Goal: Task Accomplishment & Management: Complete application form

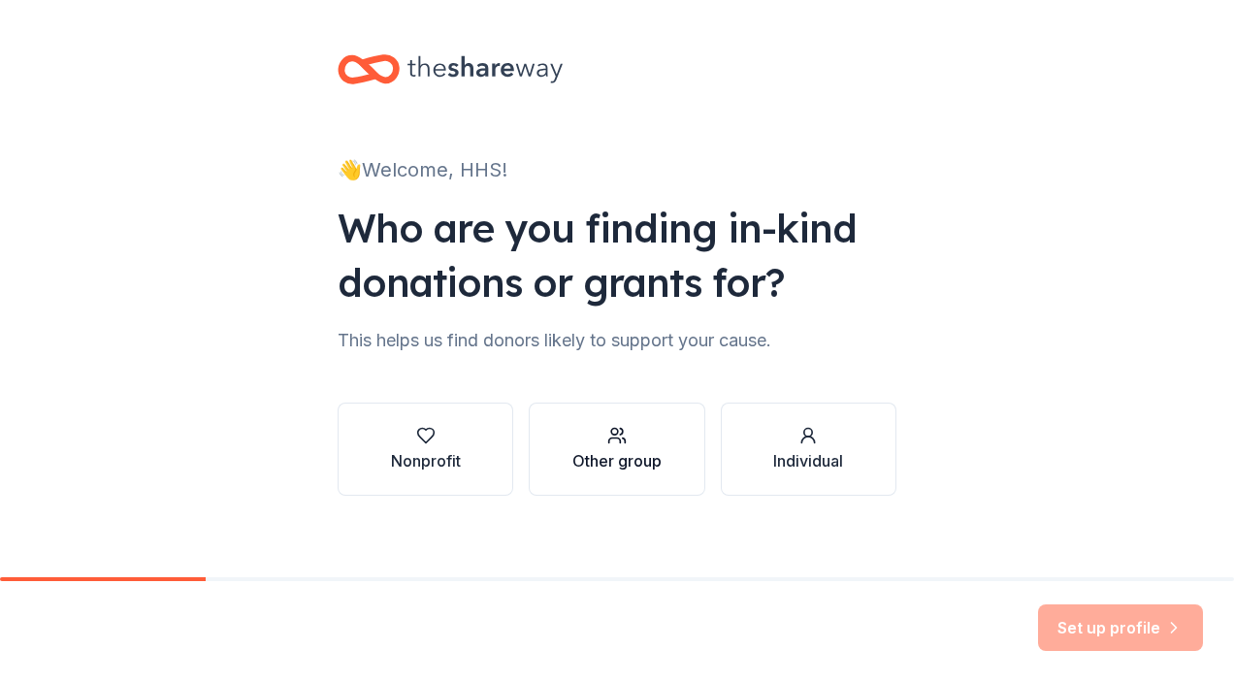
click at [616, 445] on div "Other group" at bounding box center [616, 449] width 89 height 47
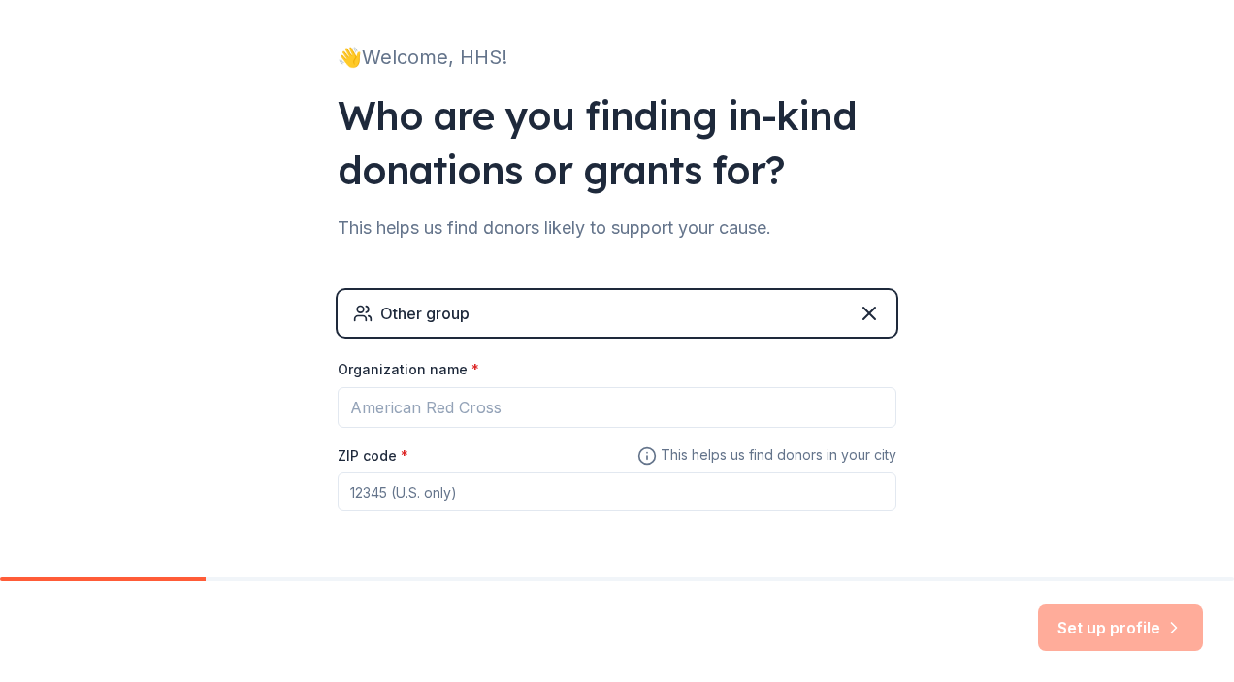
scroll to position [178, 0]
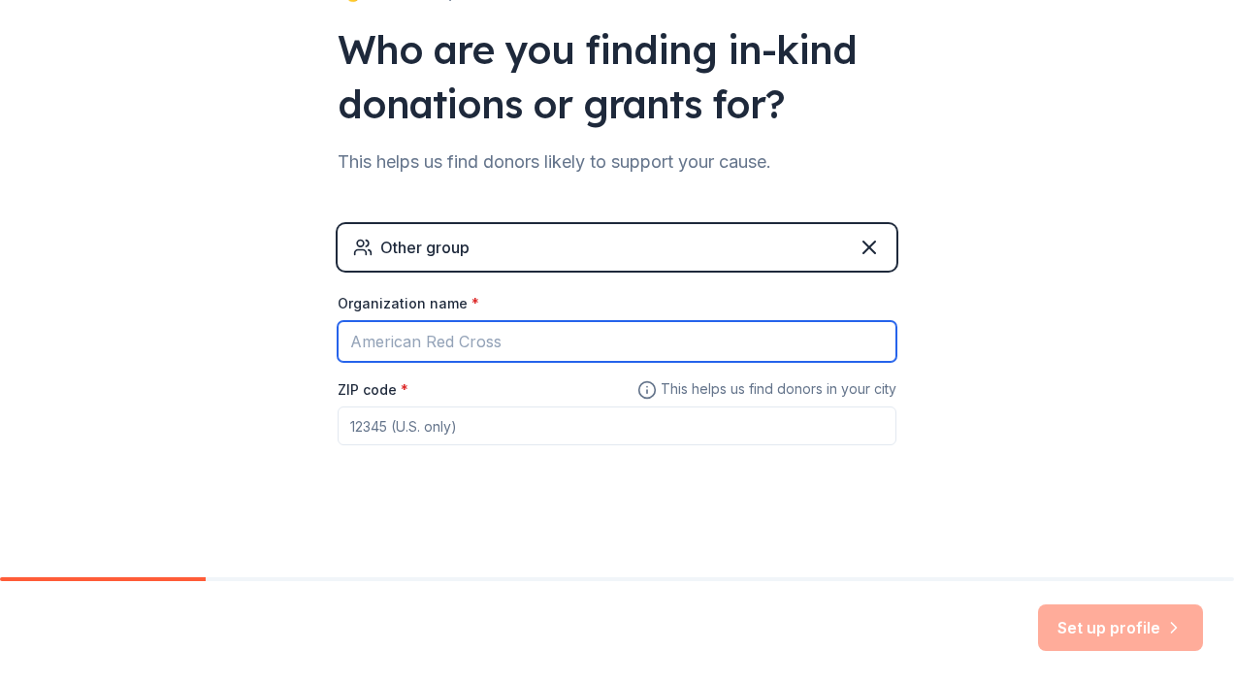
click at [480, 336] on input "Organization name *" at bounding box center [617, 341] width 559 height 41
drag, startPoint x: 658, startPoint y: 344, endPoint x: 452, endPoint y: 340, distance: 205.7
click at [452, 340] on input "Heritage Flag Football Volunteer Code" at bounding box center [617, 341] width 559 height 41
click at [417, 345] on input "Heritage Flag Football Volunteer Code" at bounding box center [617, 341] width 559 height 41
drag, startPoint x: 712, startPoint y: 344, endPoint x: 557, endPoint y: 339, distance: 155.3
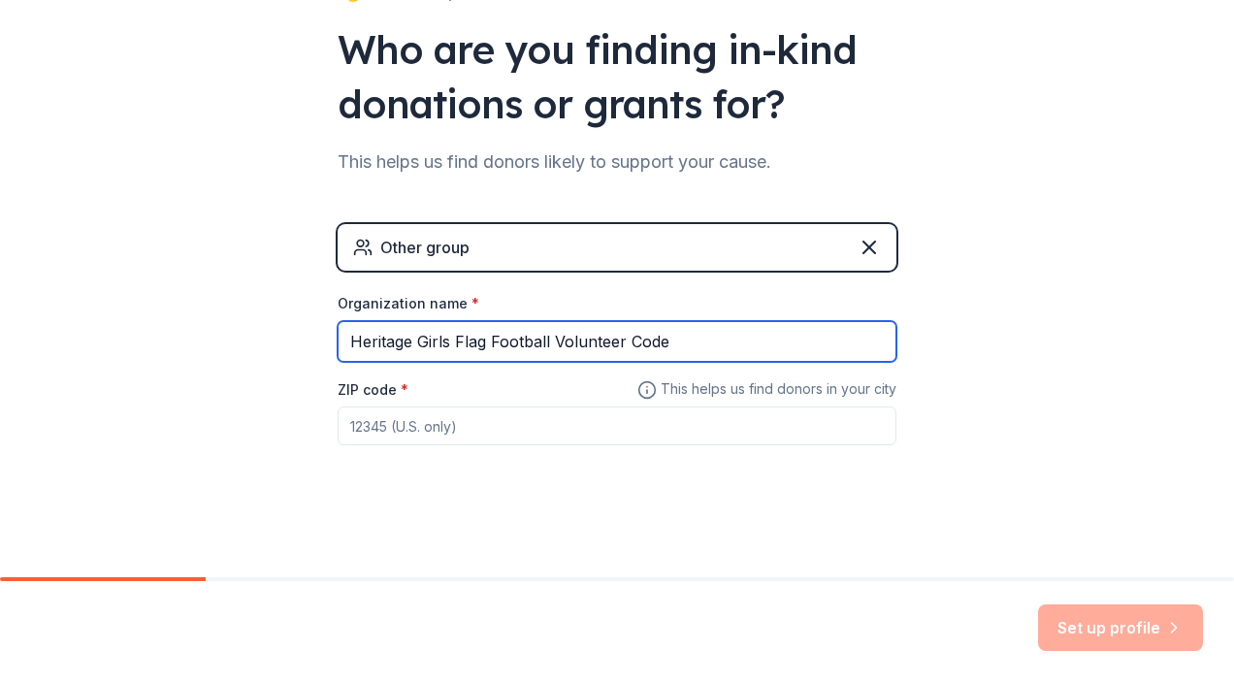
click at [557, 339] on input "Heritage Girls Flag Football Volunteer Code" at bounding box center [617, 341] width 559 height 41
type input "Heritage Girls Flag Football"
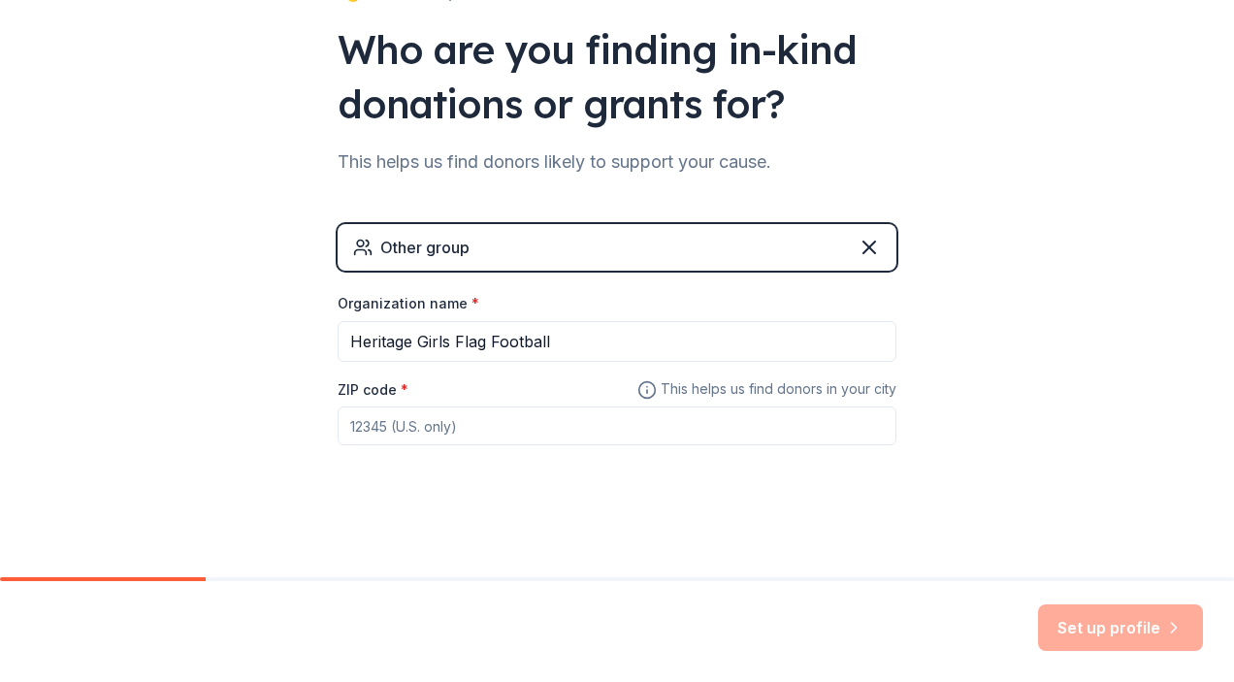
click at [486, 431] on input "ZIP code *" at bounding box center [617, 425] width 559 height 39
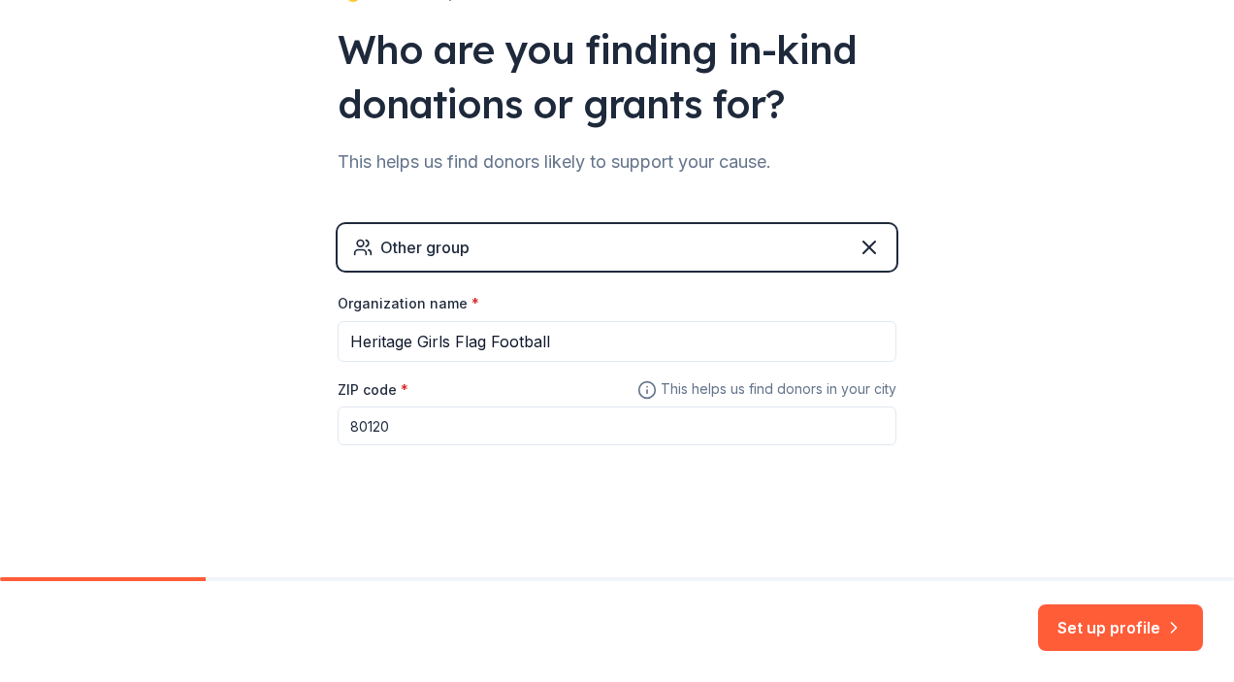
type input "80120"
click at [1077, 345] on div "👋 Welcome, HHS! Who are you finding in-kind donations or grants for? This helps…" at bounding box center [617, 200] width 1234 height 756
click at [1104, 633] on button "Set up profile" at bounding box center [1120, 627] width 165 height 47
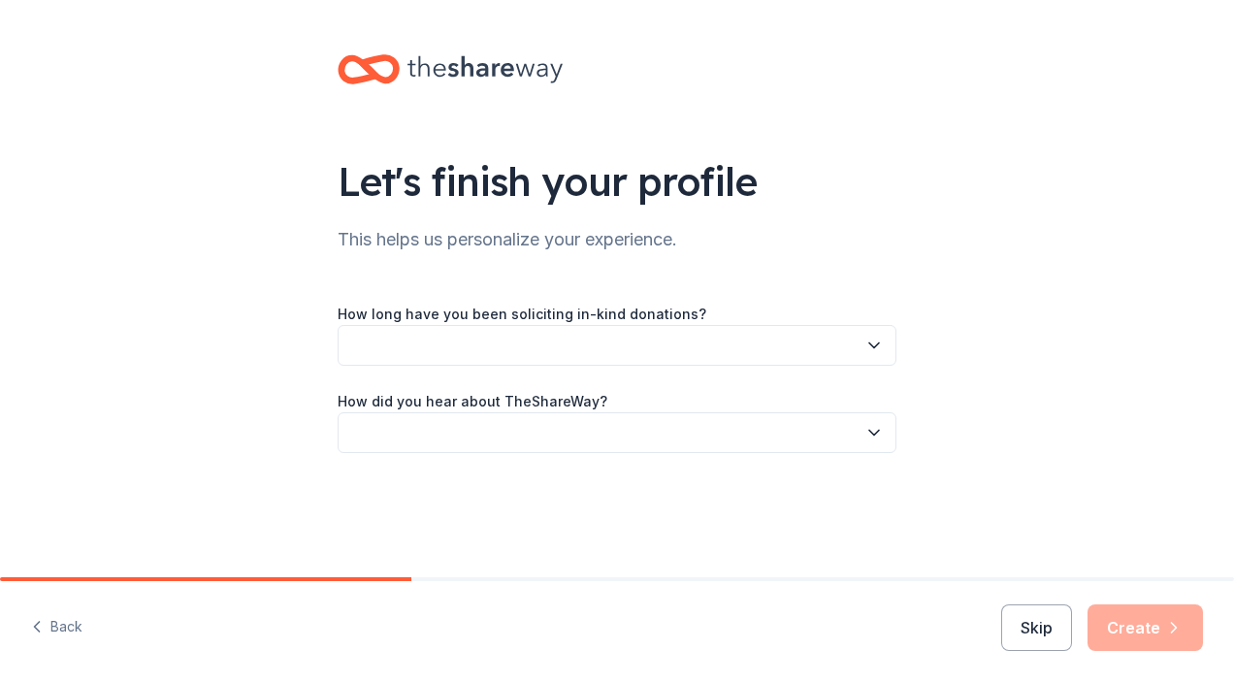
click at [871, 345] on icon "button" at bounding box center [874, 345] width 10 height 5
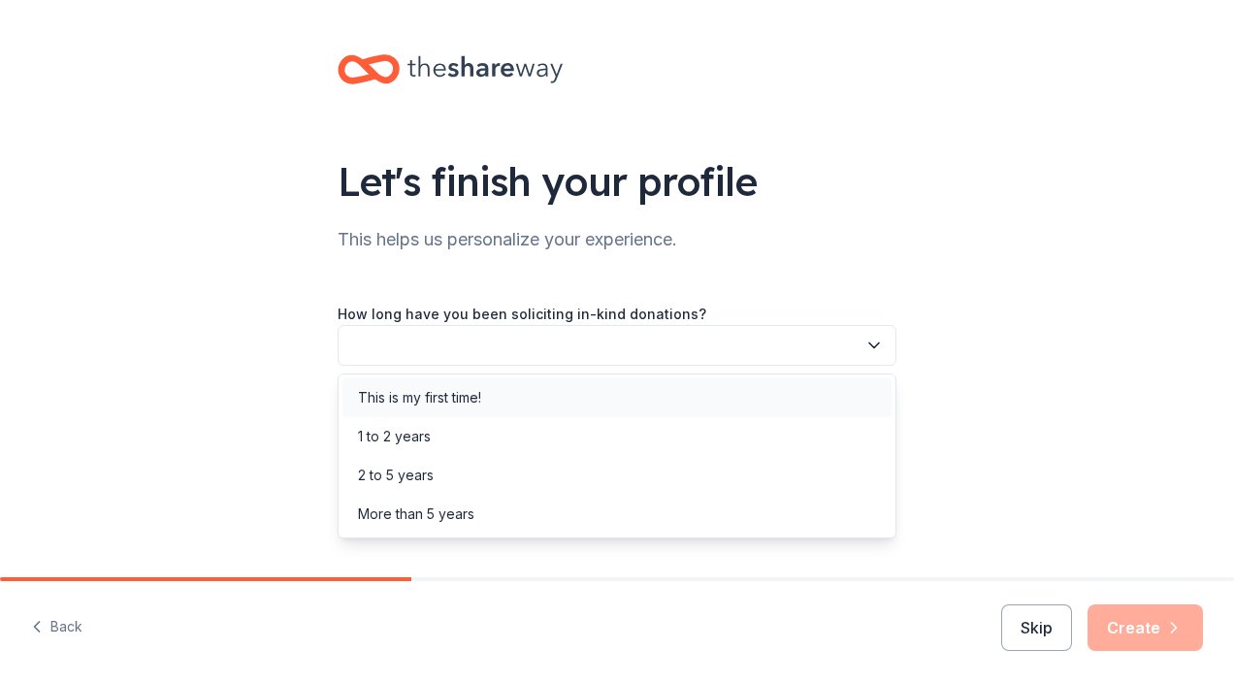
click at [793, 401] on div "This is my first time!" at bounding box center [616, 397] width 549 height 39
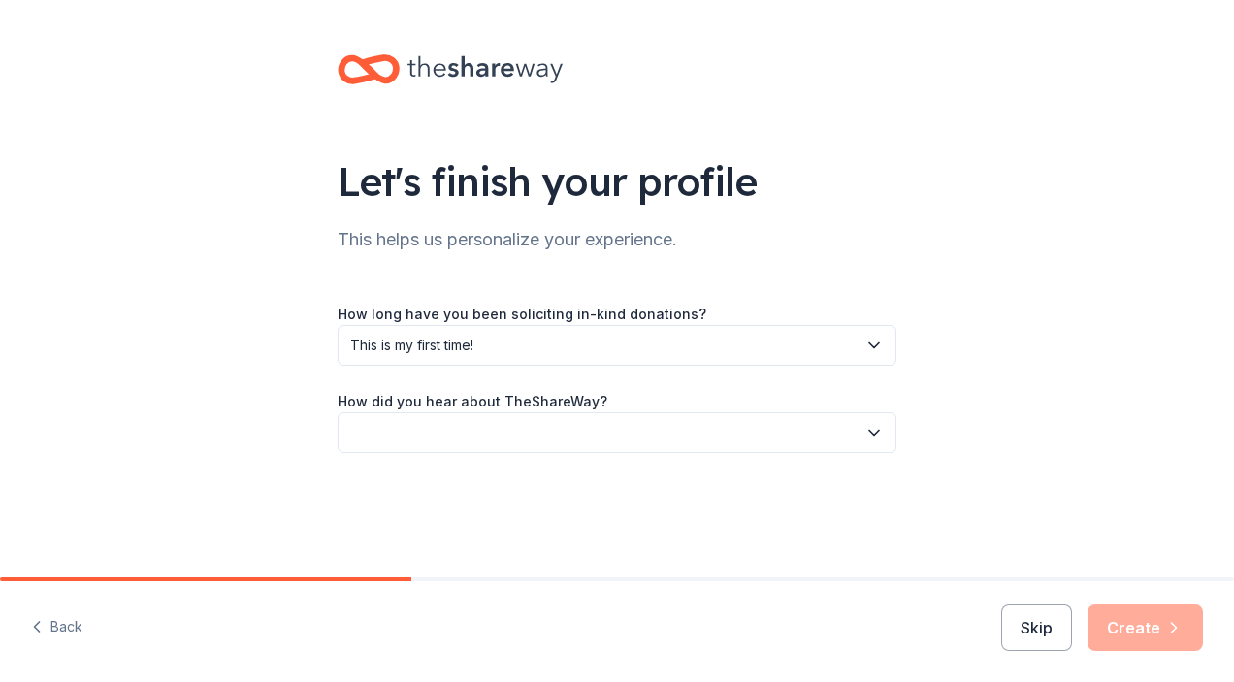
click at [877, 439] on icon "button" at bounding box center [873, 432] width 19 height 19
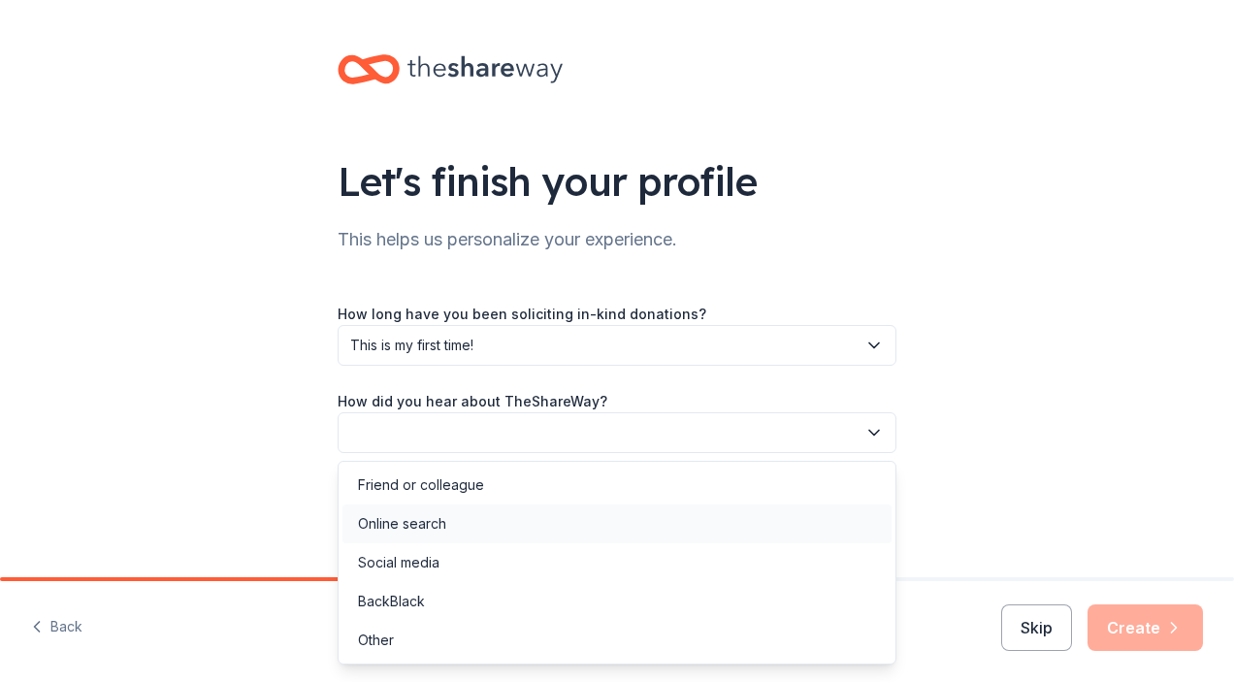
click at [791, 530] on div "Online search" at bounding box center [616, 523] width 549 height 39
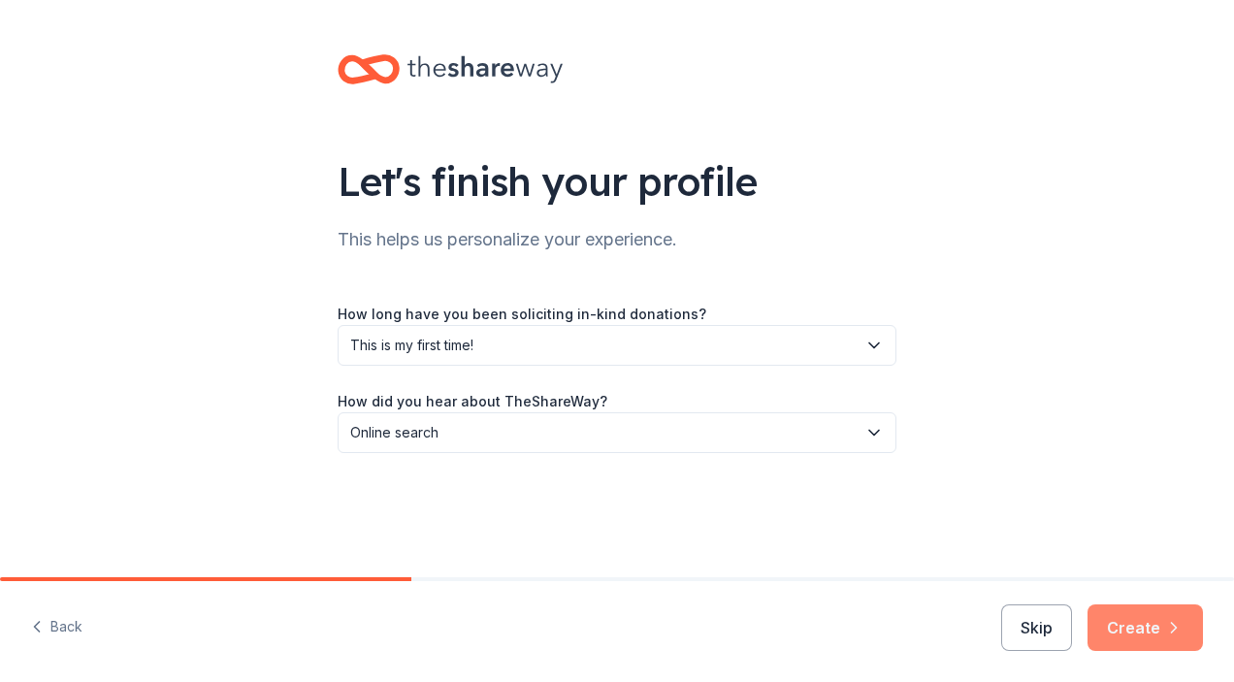
click at [1130, 626] on button "Create" at bounding box center [1144, 627] width 115 height 47
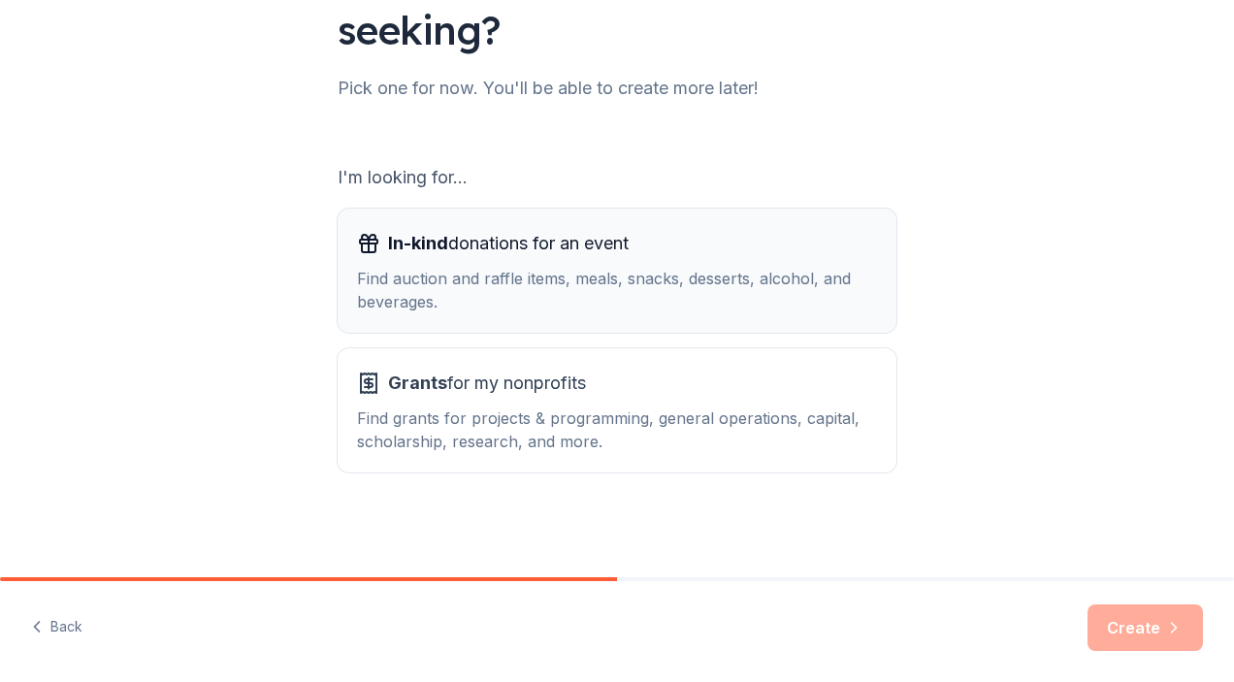
scroll to position [205, 0]
click at [638, 269] on div "Find auction and raffle items, meals, snacks, desserts, alcohol, and beverages." at bounding box center [617, 291] width 520 height 47
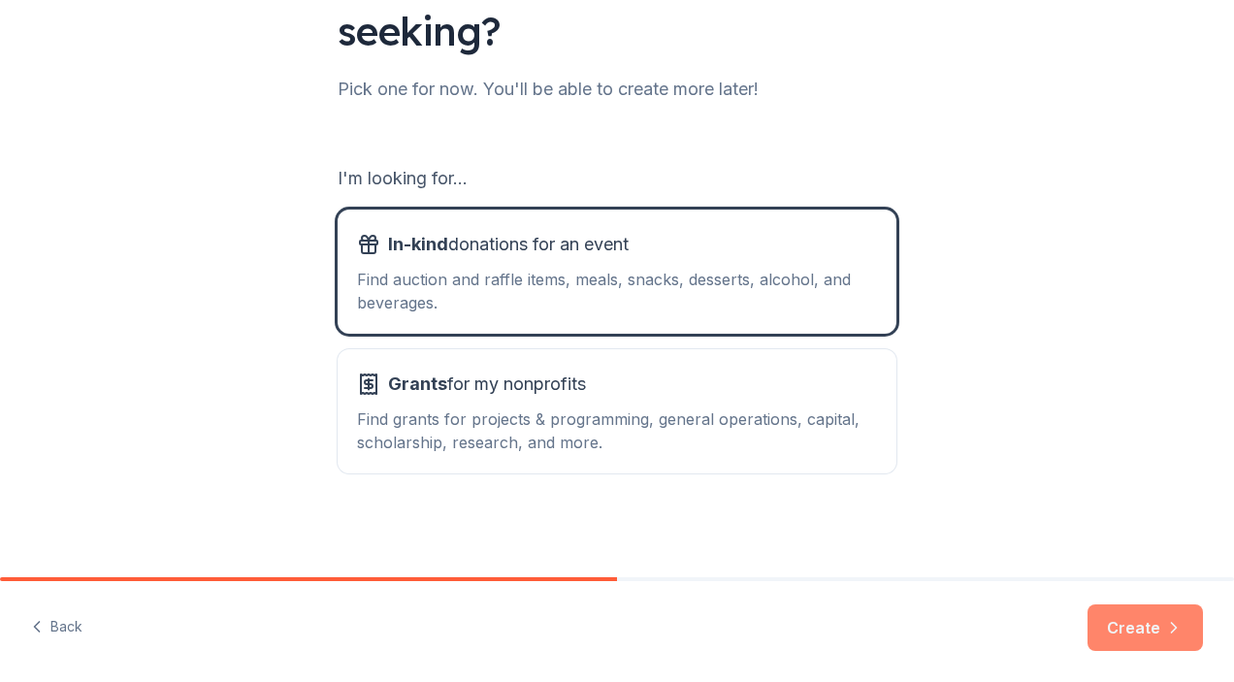
click at [1144, 625] on button "Create" at bounding box center [1144, 627] width 115 height 47
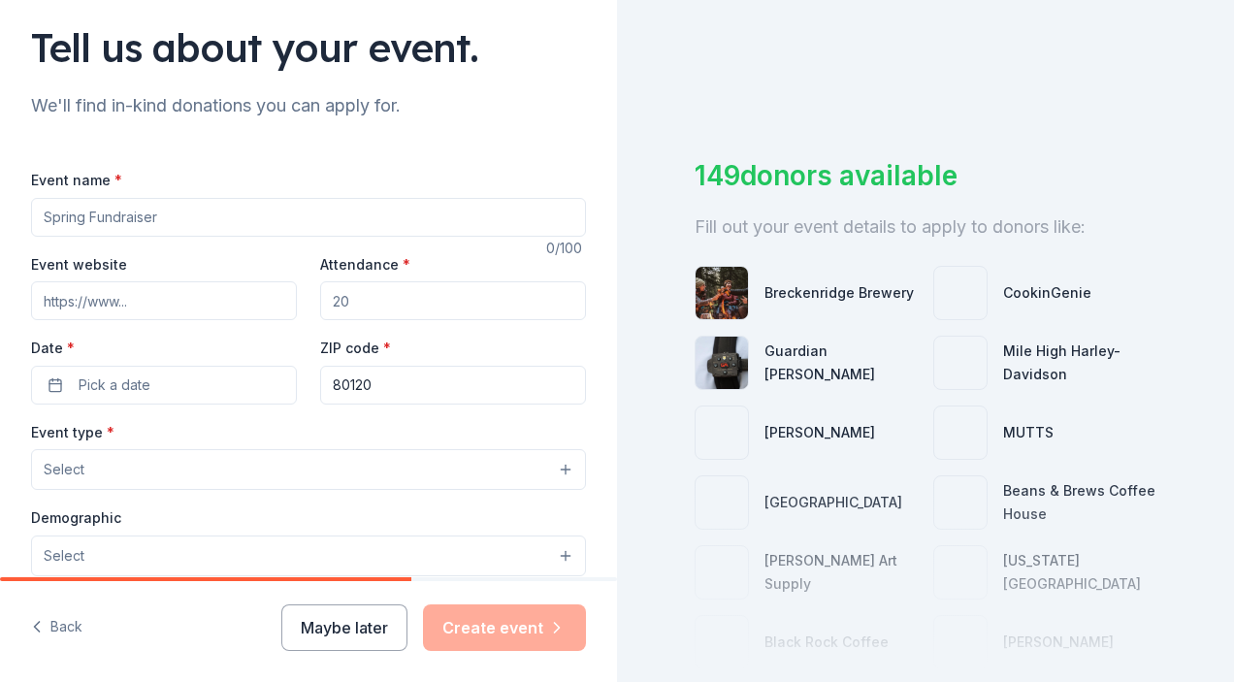
scroll to position [167, 0]
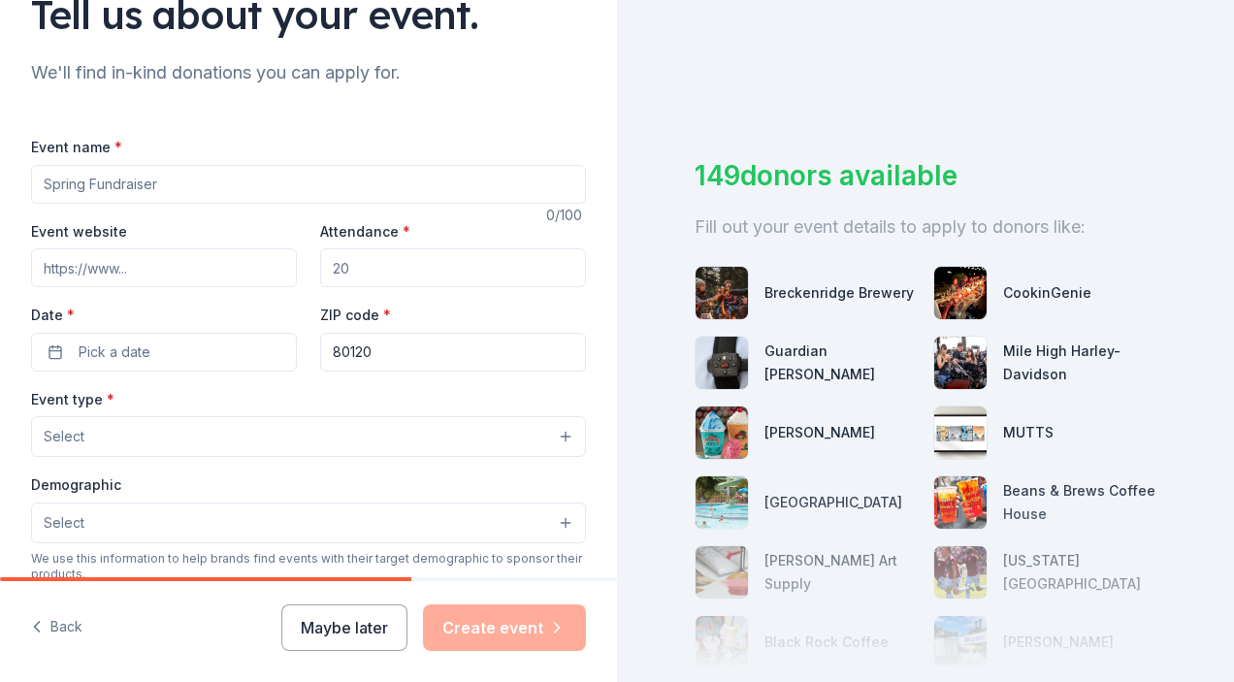
click at [192, 180] on input "Event name *" at bounding box center [308, 184] width 555 height 39
type input "F"
type input "Team Feed- Sept 10"
drag, startPoint x: 421, startPoint y: 270, endPoint x: 338, endPoint y: 259, distance: 84.1
click at [330, 258] on input "Attendance *" at bounding box center [453, 267] width 266 height 39
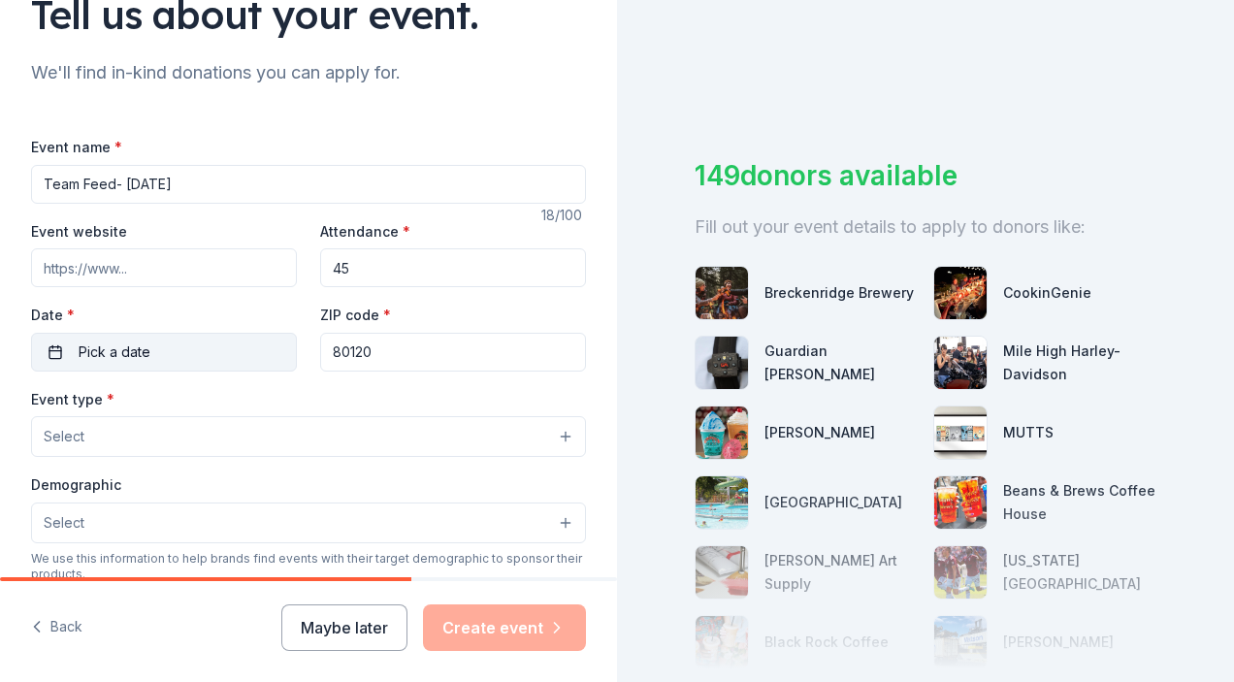
type input "45"
click at [225, 359] on button "Pick a date" at bounding box center [164, 352] width 266 height 39
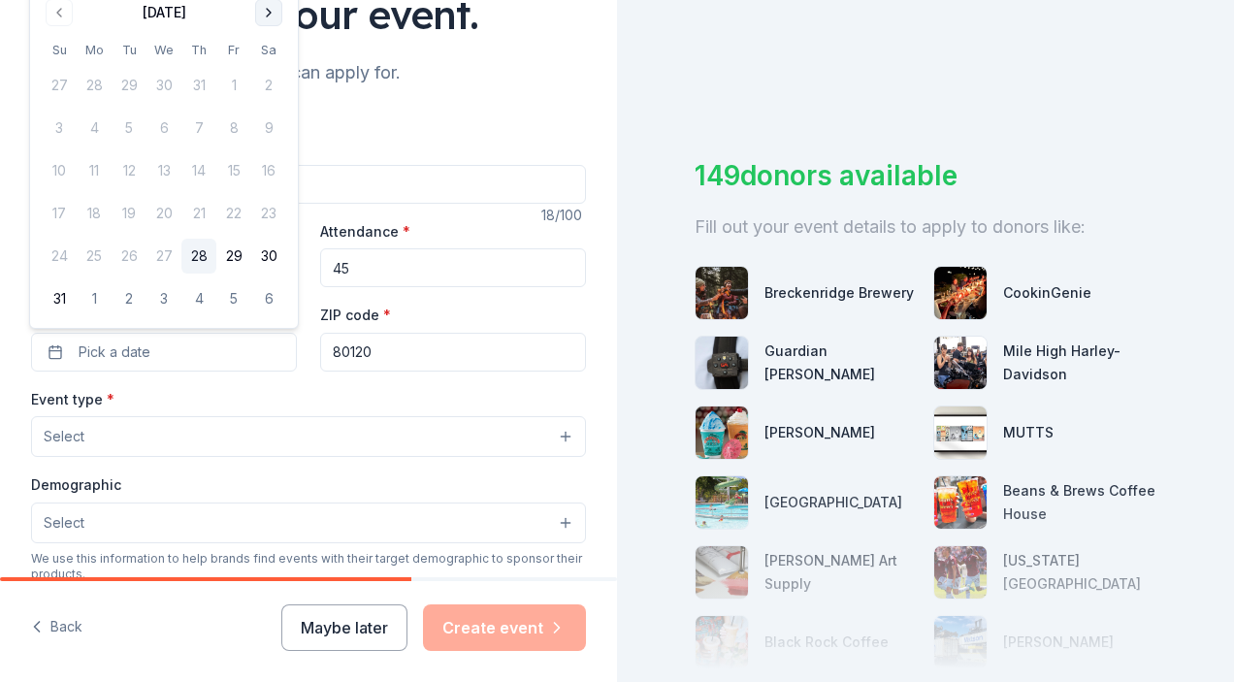
click at [264, 11] on button "Go to next month" at bounding box center [268, 12] width 27 height 27
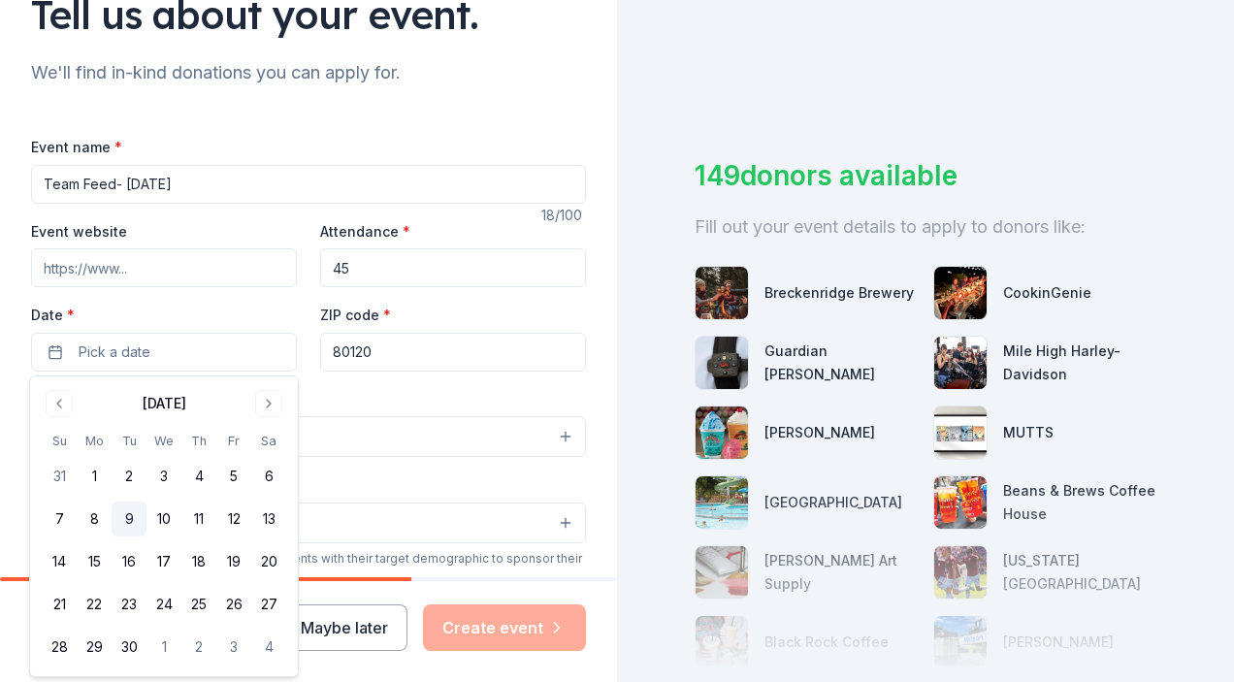
click at [137, 517] on button "9" at bounding box center [129, 518] width 35 height 35
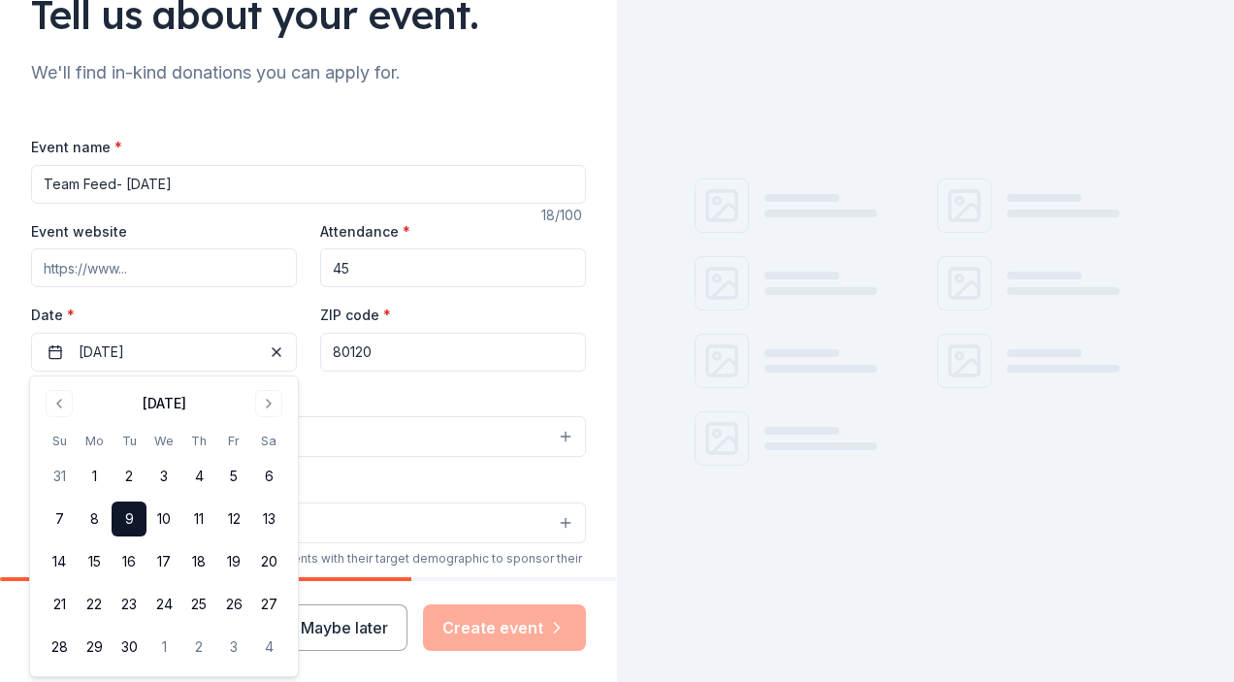
click at [187, 181] on input "Team Feed- Sept 10" at bounding box center [308, 184] width 555 height 39
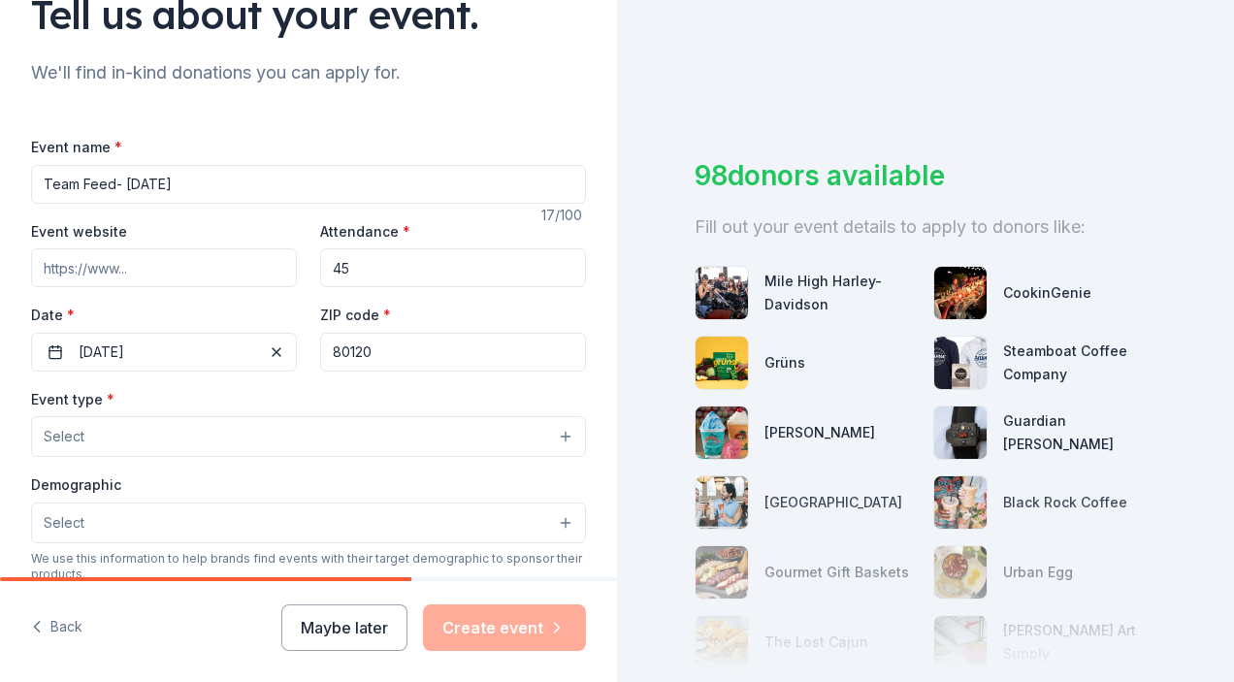
click at [467, 101] on div "Tell us about your event. We'll find in-kind donations you can apply for. Event…" at bounding box center [308, 478] width 617 height 1291
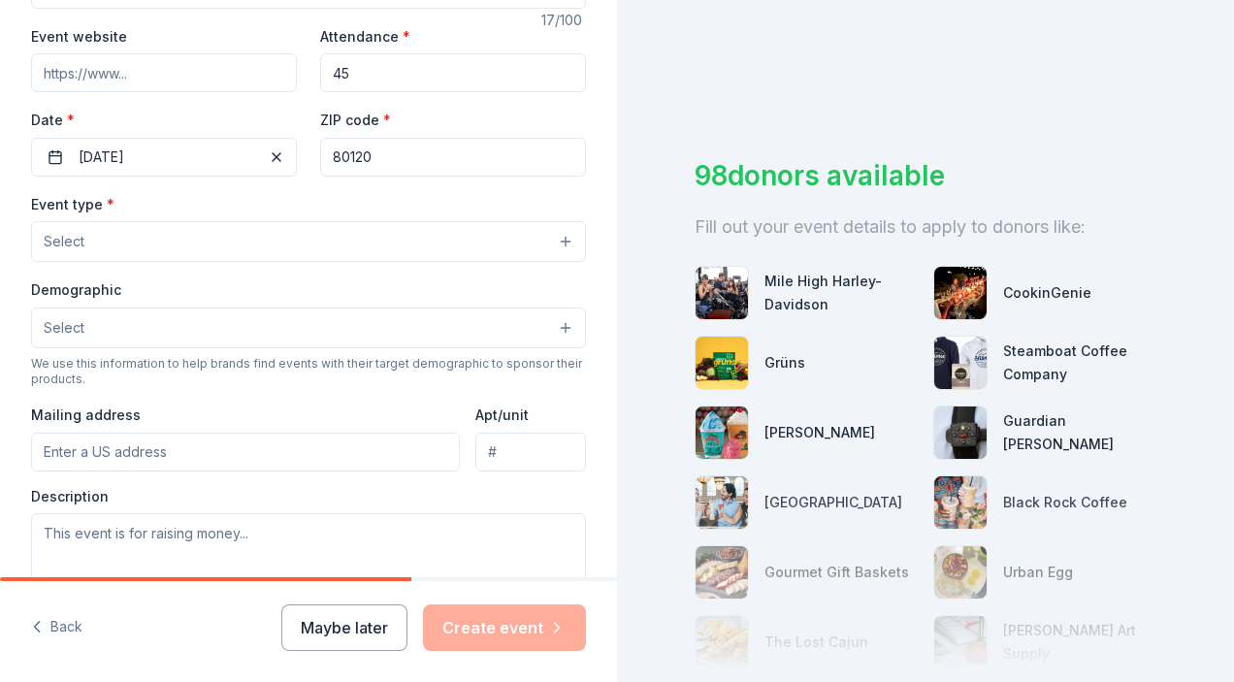
scroll to position [381, 0]
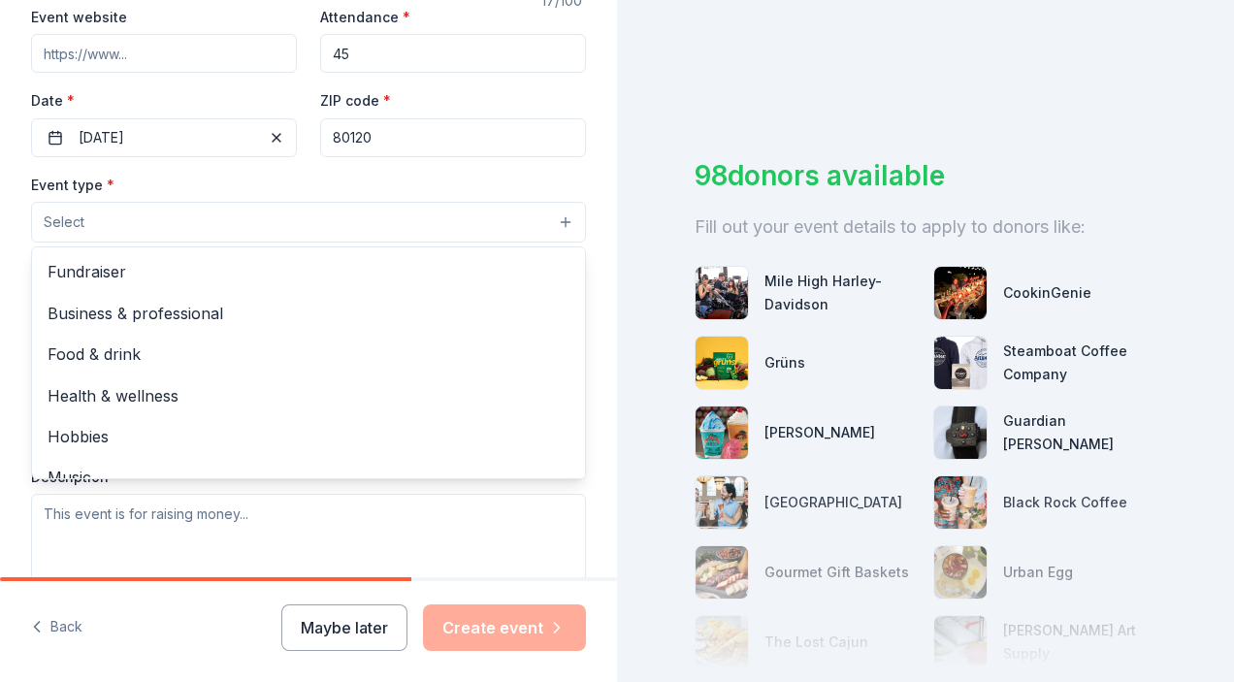
click at [207, 219] on button "Select" at bounding box center [308, 222] width 555 height 41
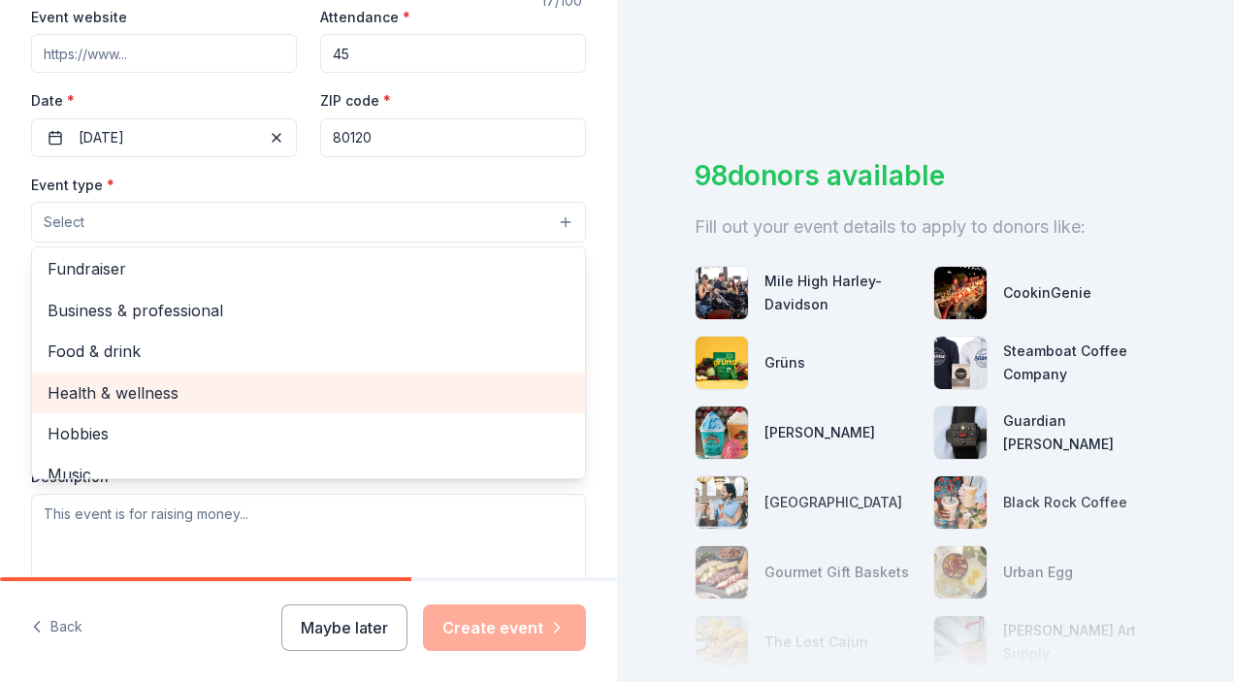
scroll to position [0, 0]
click at [216, 402] on span "Health & wellness" at bounding box center [309, 395] width 522 height 25
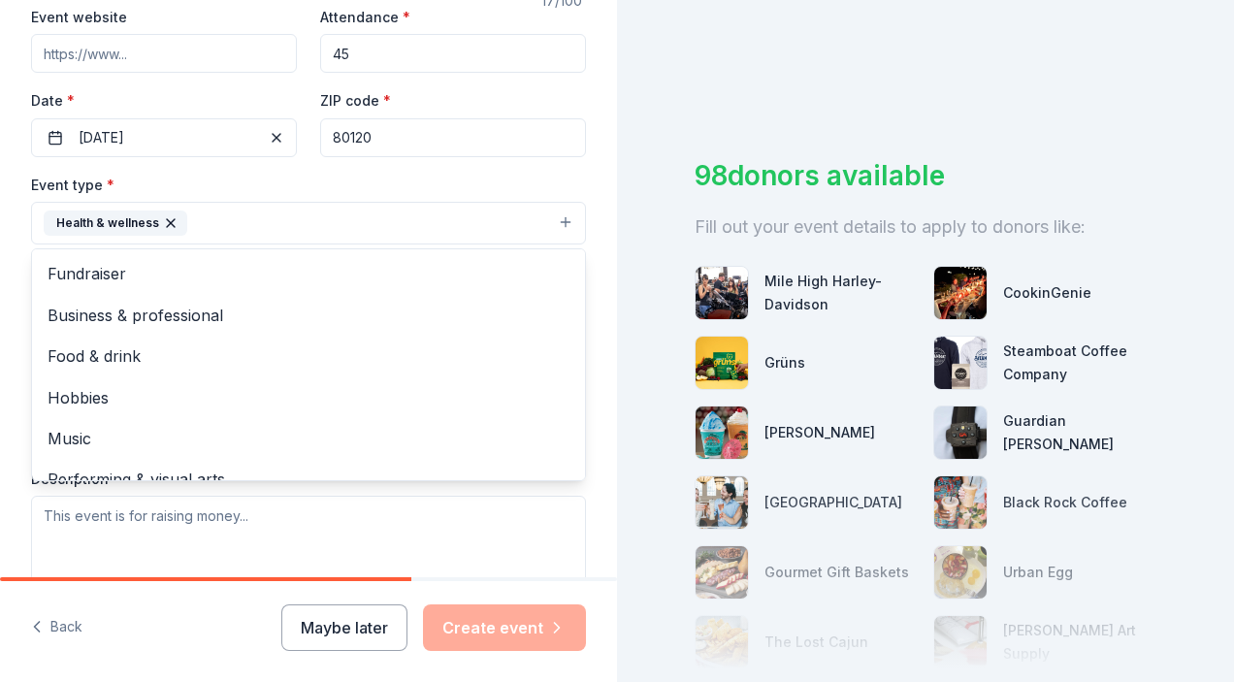
click at [493, 186] on div "Event type * Health & wellness Fundraiser Business & professional Food & drink …" at bounding box center [308, 209] width 555 height 73
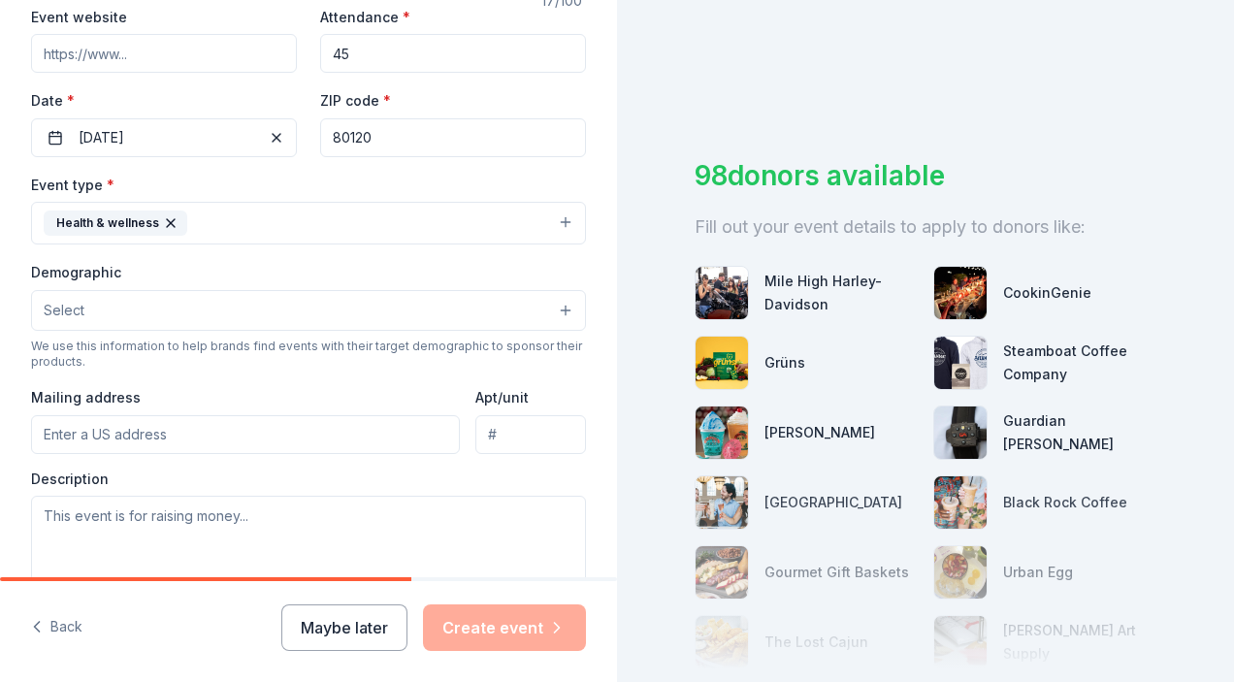
click at [190, 308] on button "Select" at bounding box center [308, 310] width 555 height 41
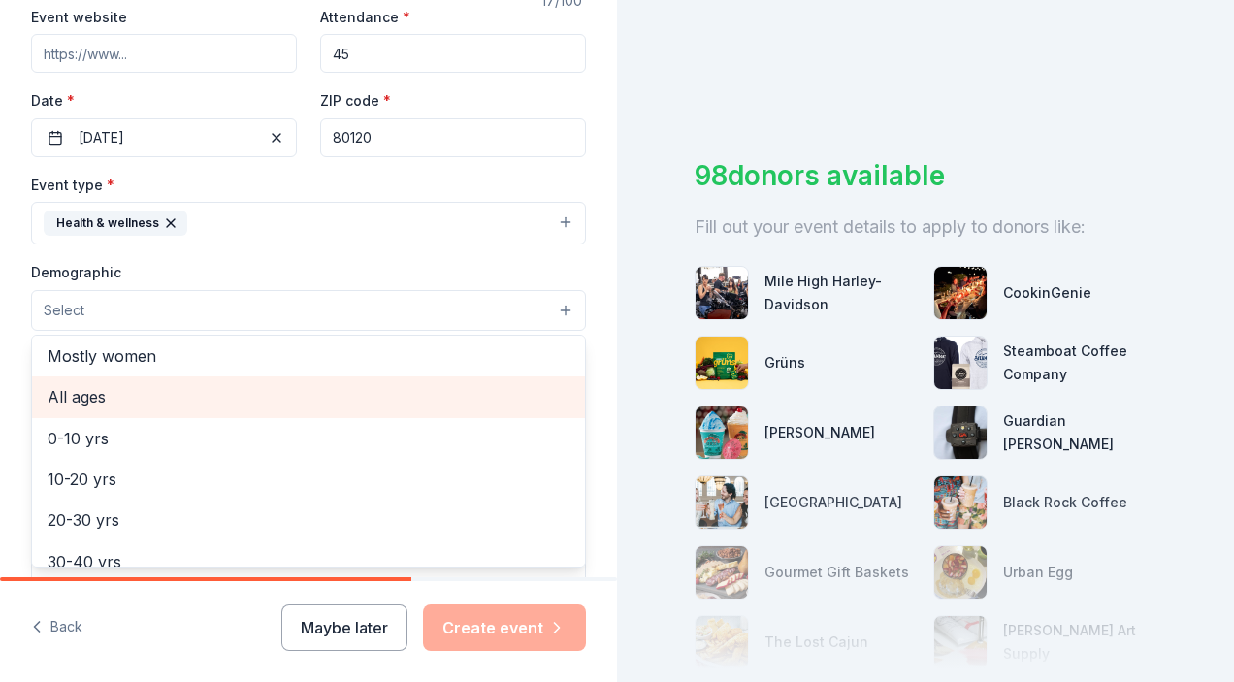
scroll to position [103, 0]
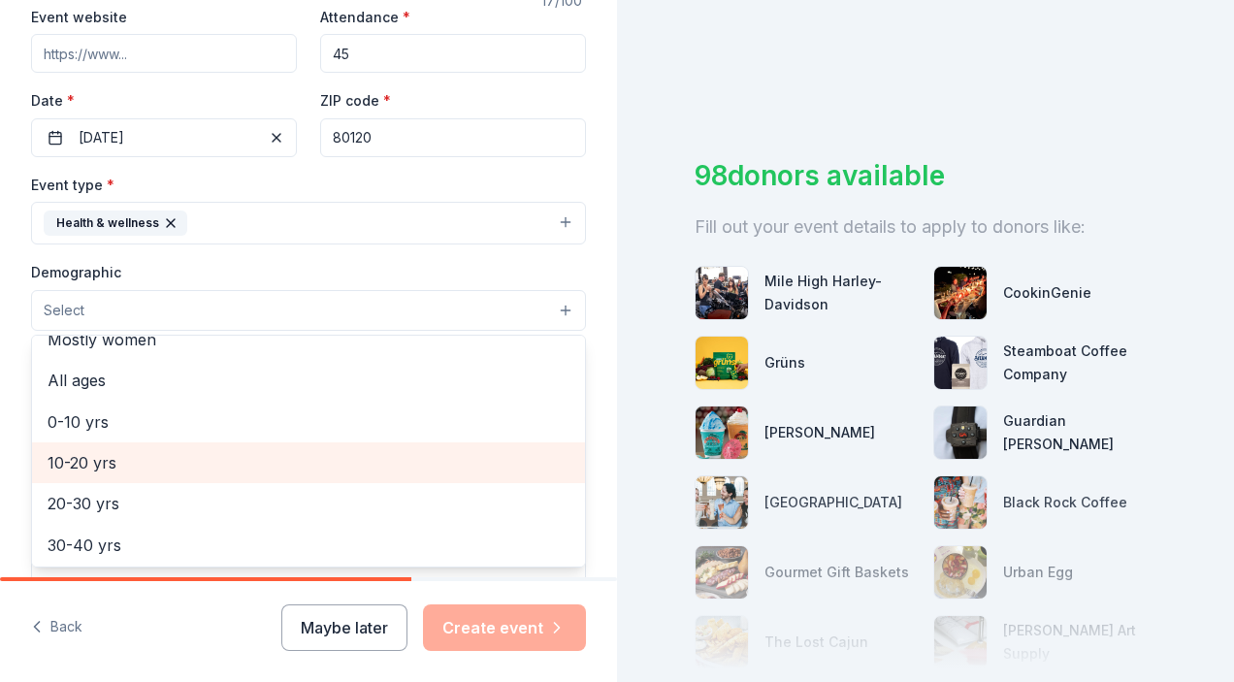
click at [153, 461] on span "10-20 yrs" at bounding box center [309, 462] width 522 height 25
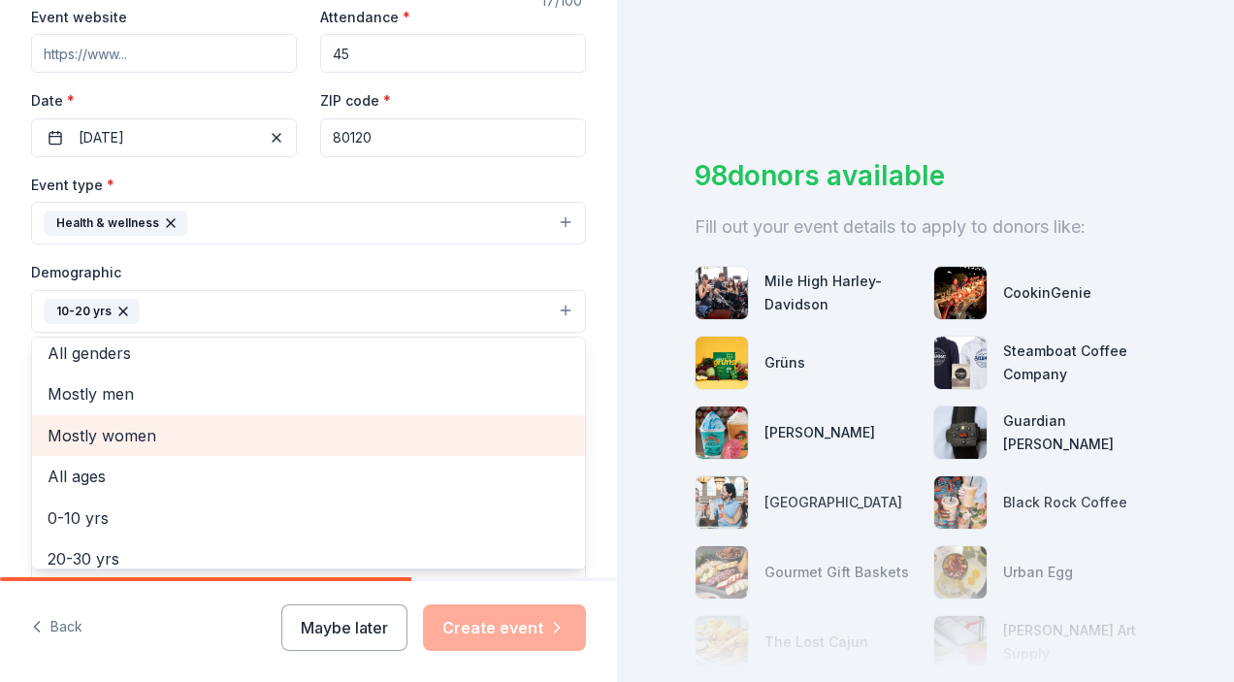
click at [197, 426] on span "Mostly women" at bounding box center [309, 435] width 522 height 25
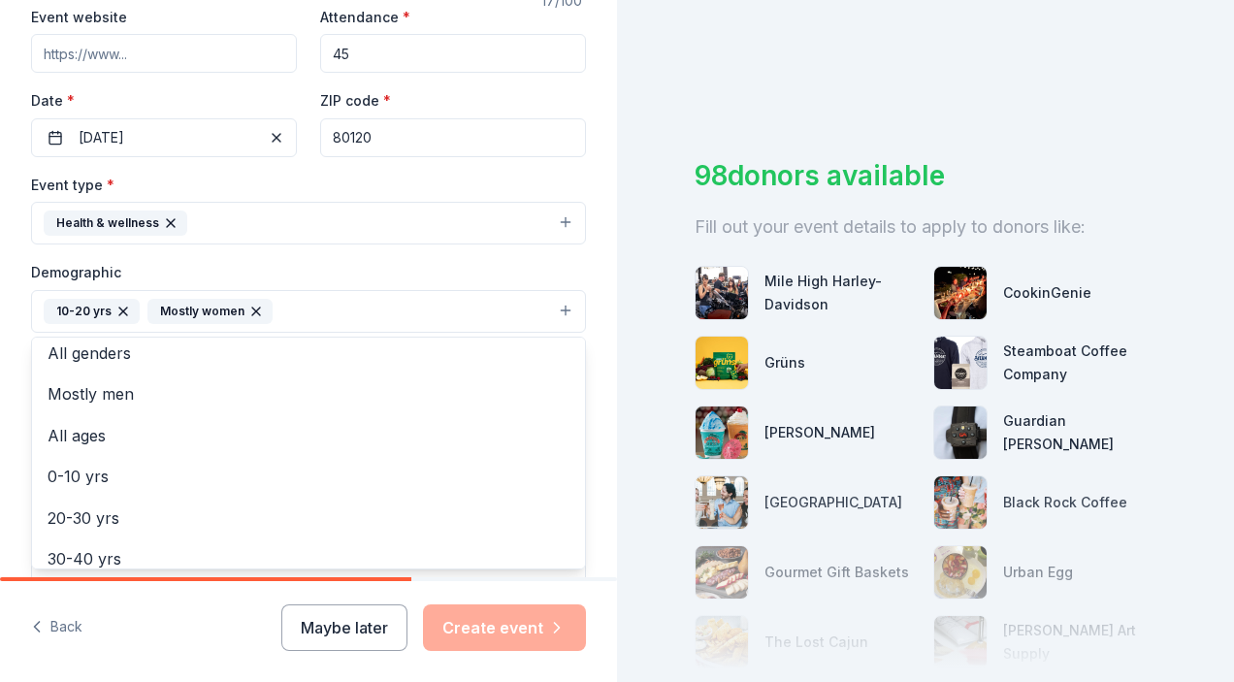
click at [567, 274] on div "Demographic 10-20 yrs Mostly women All genders Mostly men All ages 0-10 yrs 20-…" at bounding box center [308, 296] width 555 height 73
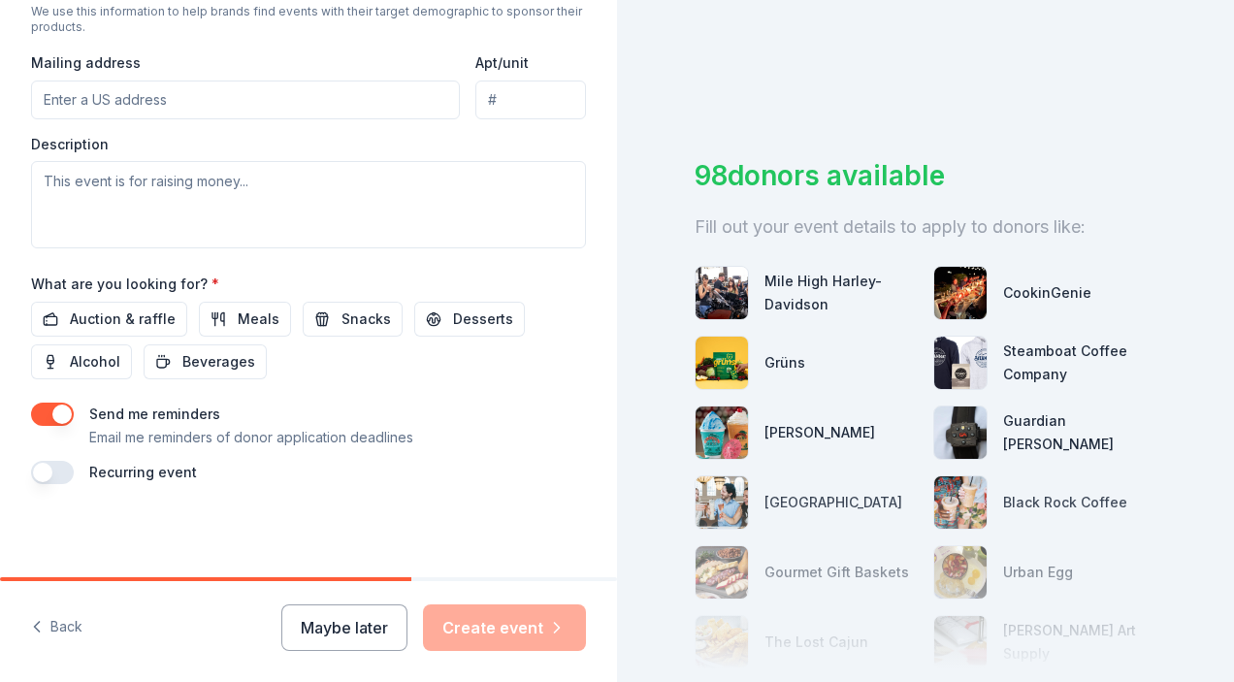
scroll to position [717, 0]
click at [238, 318] on span "Meals" at bounding box center [259, 319] width 42 height 23
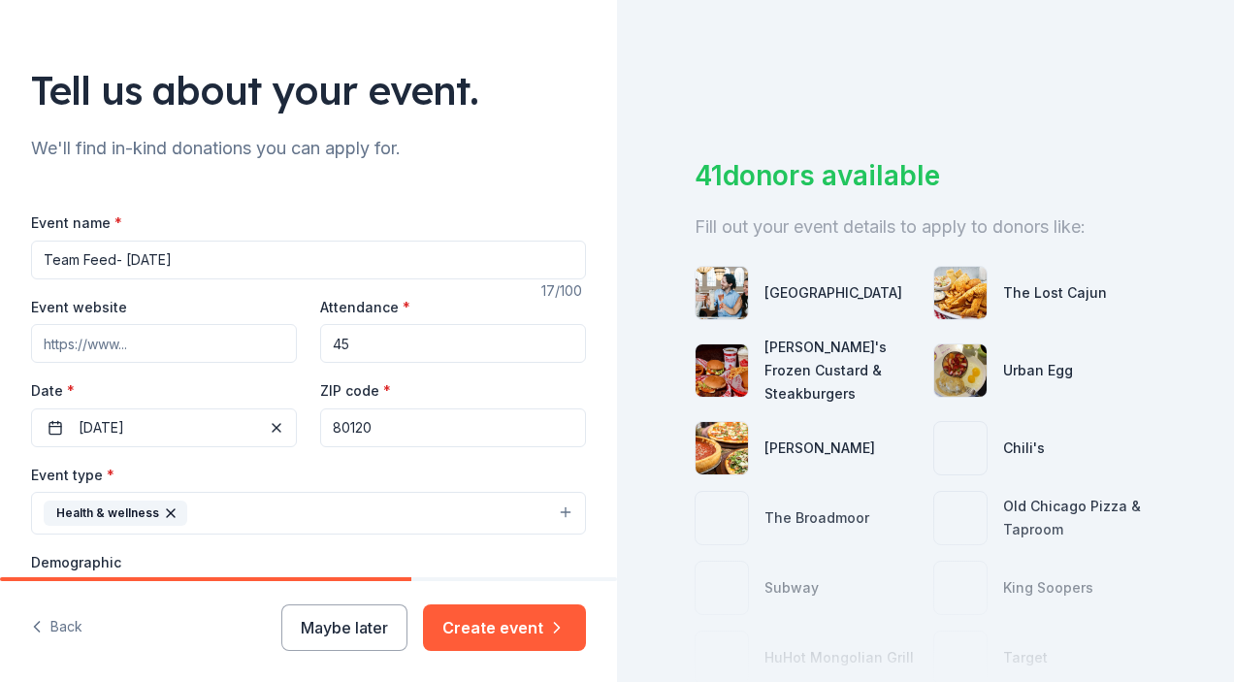
scroll to position [92, 0]
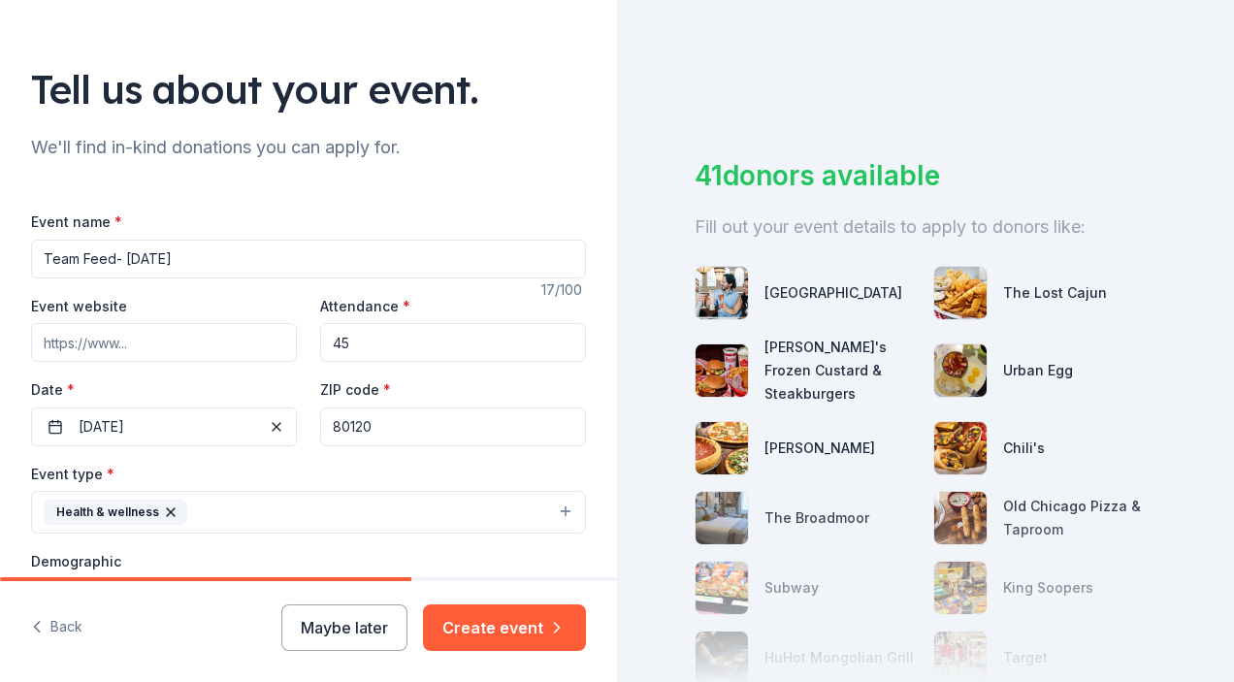
click at [44, 257] on input "Team Feed- Sept 9" at bounding box center [308, 259] width 555 height 39
click at [42, 261] on input "Girls Flag Football Team Feed- Sept 9" at bounding box center [308, 259] width 555 height 39
type input "HHS Girls Flag Football Team Feed- [DATE]"
click at [131, 342] on input "Event website" at bounding box center [164, 342] width 266 height 39
click at [73, 343] on input "Event website" at bounding box center [164, 342] width 266 height 39
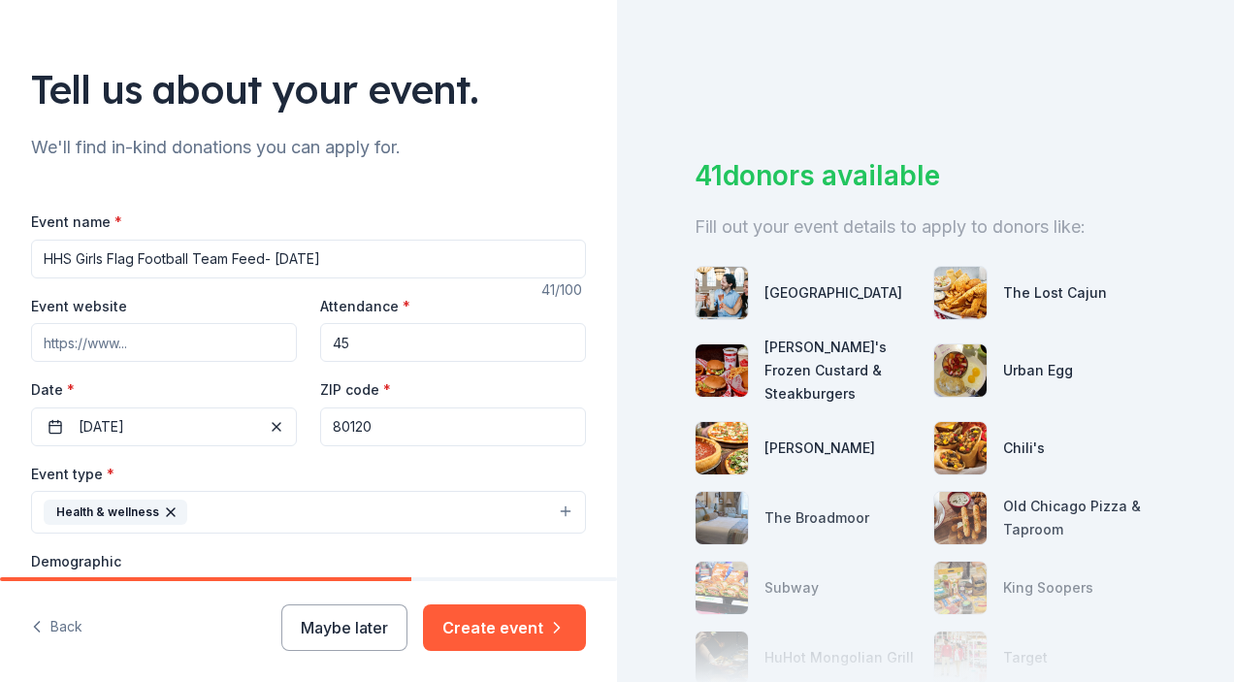
paste input "https://sites.google.com/view/hhsflagfootball/links"
type input "https://sites.google.com/view/hhsflagfootball"
click at [612, 411] on div "Tell us about your event. We'll find in-kind donations you can apply for. Event…" at bounding box center [308, 555] width 617 height 1295
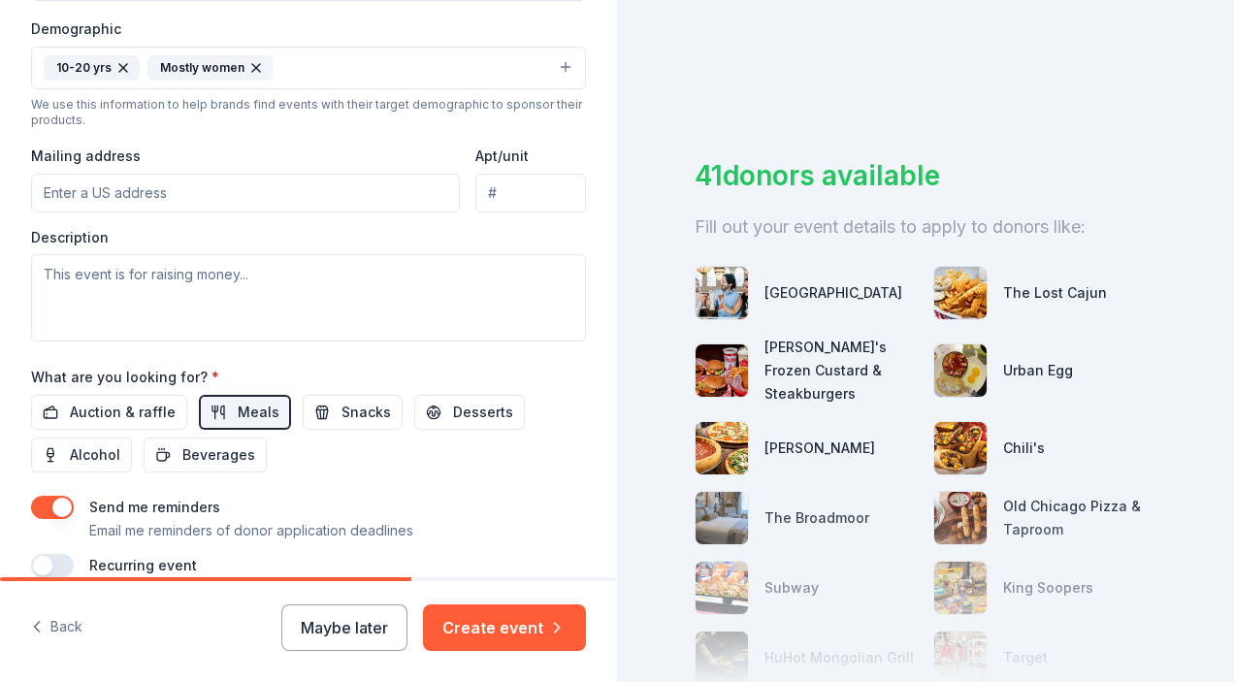
scroll to position [718, 0]
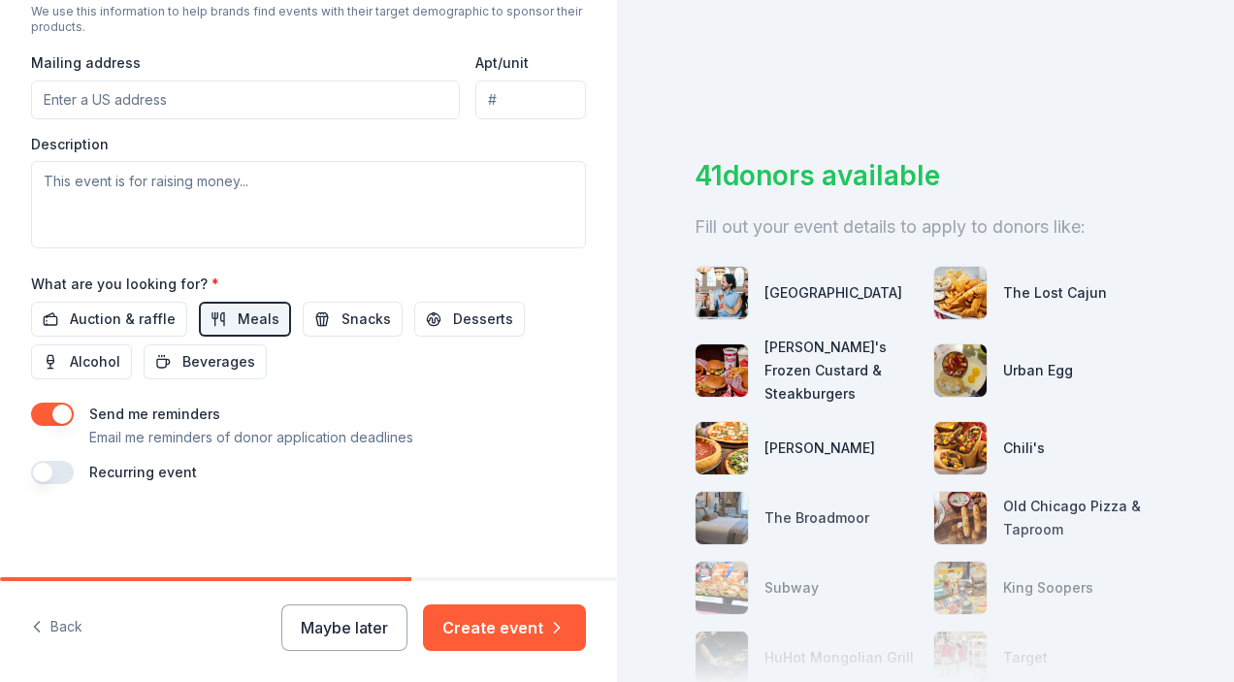
click at [188, 93] on input "Mailing address" at bounding box center [245, 100] width 429 height 39
paste input "1401 W Geddes Ave, Littleton, CO 80120"
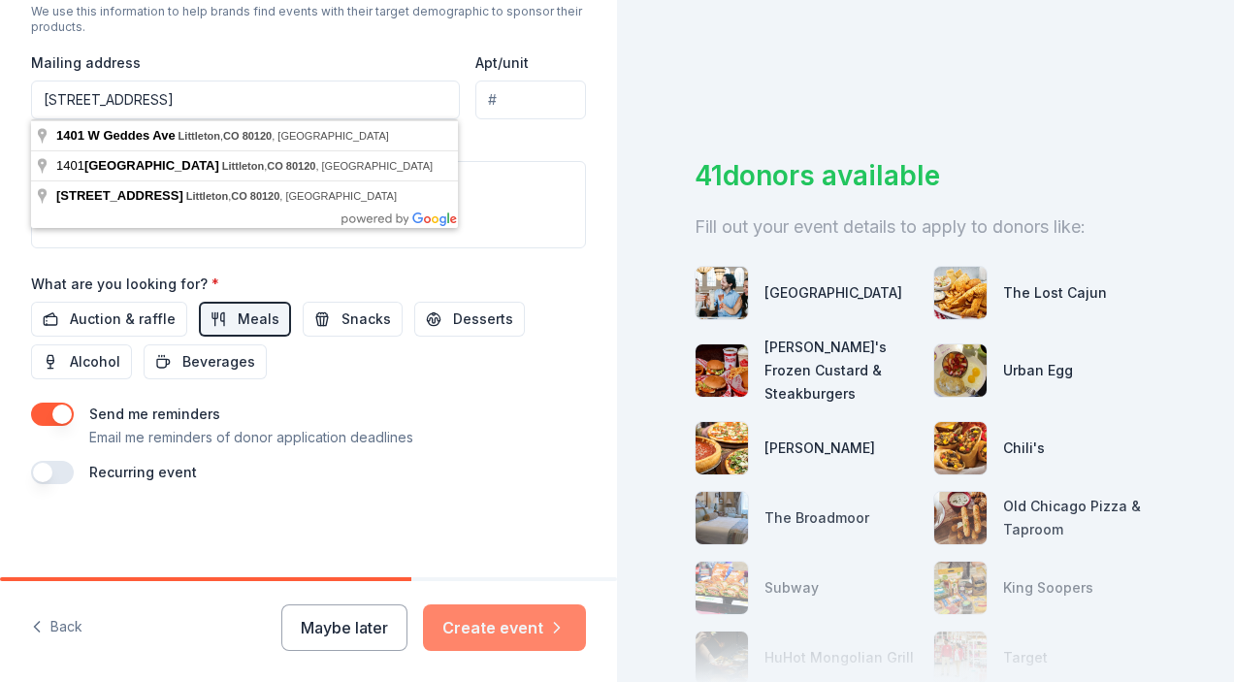
type input "1401 W Geddes Ave, Littleton, CO 80120"
click at [535, 626] on button "Create event" at bounding box center [504, 627] width 163 height 47
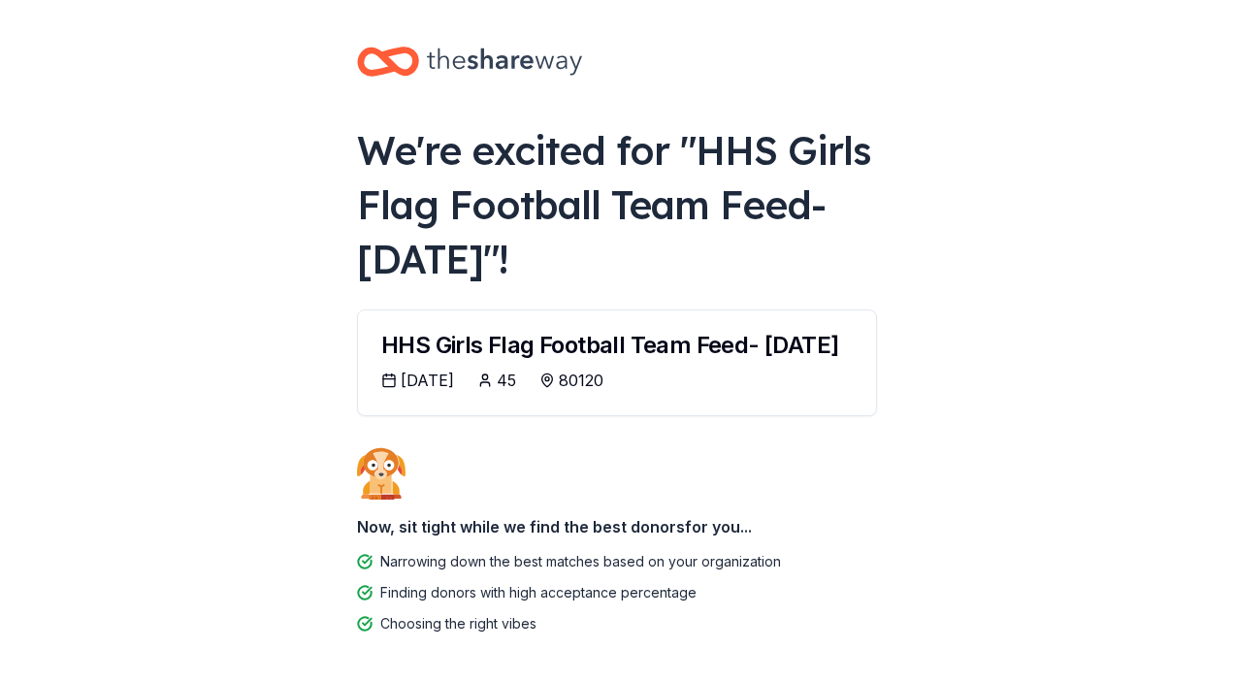
scroll to position [81, 0]
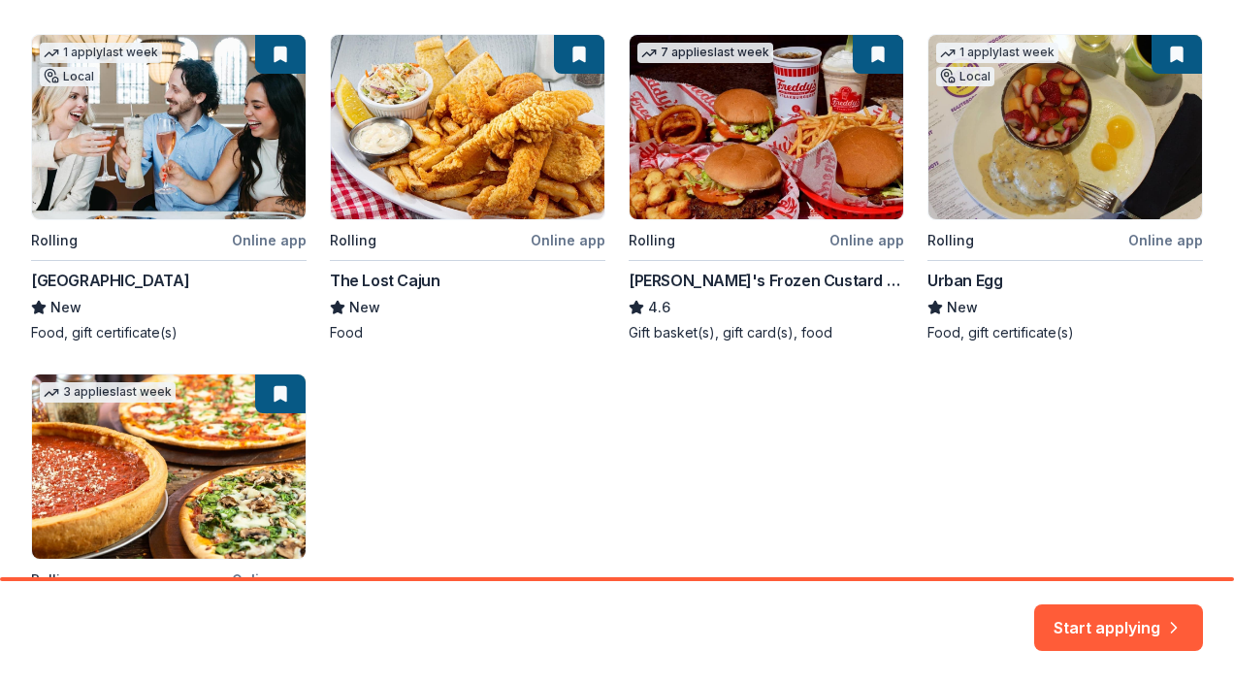
scroll to position [362, 0]
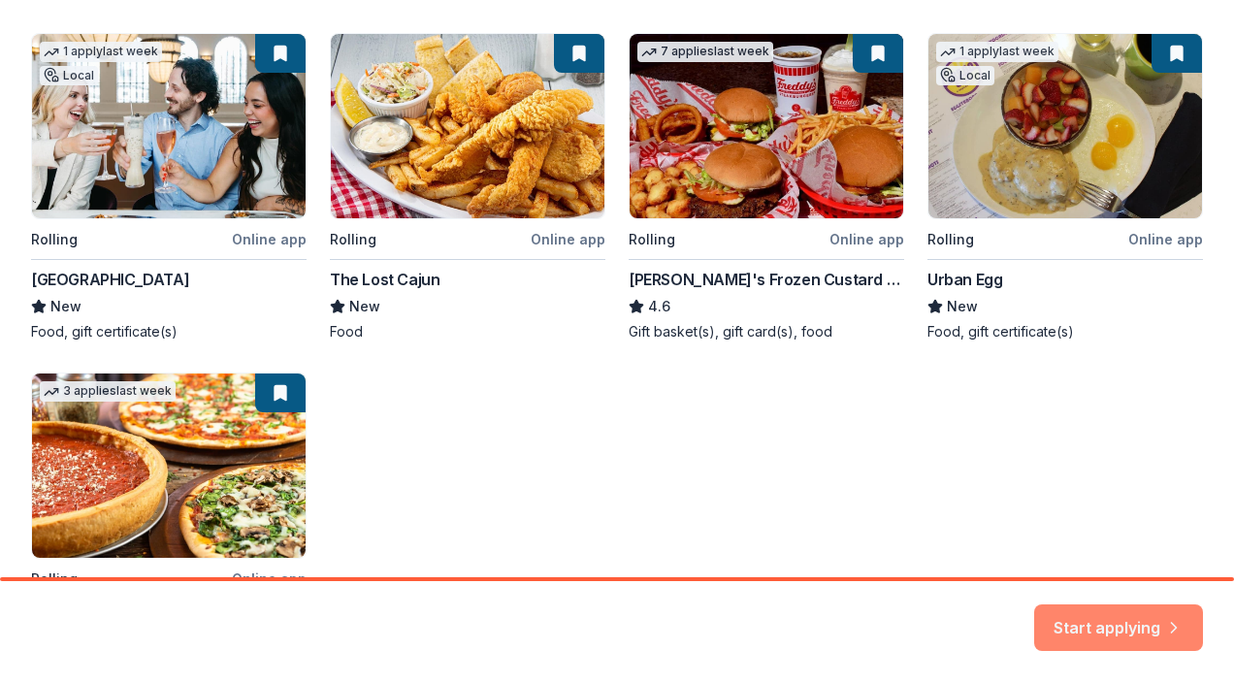
click at [1139, 618] on button "Start applying" at bounding box center [1118, 616] width 169 height 47
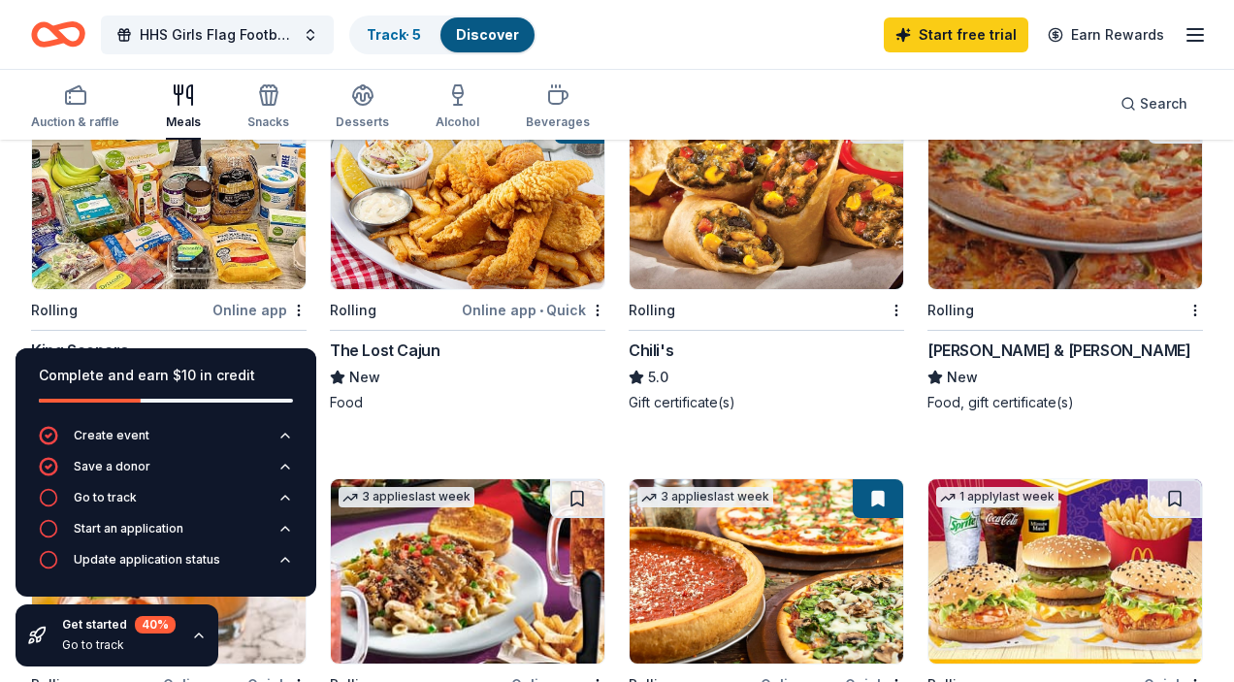
scroll to position [1320, 0]
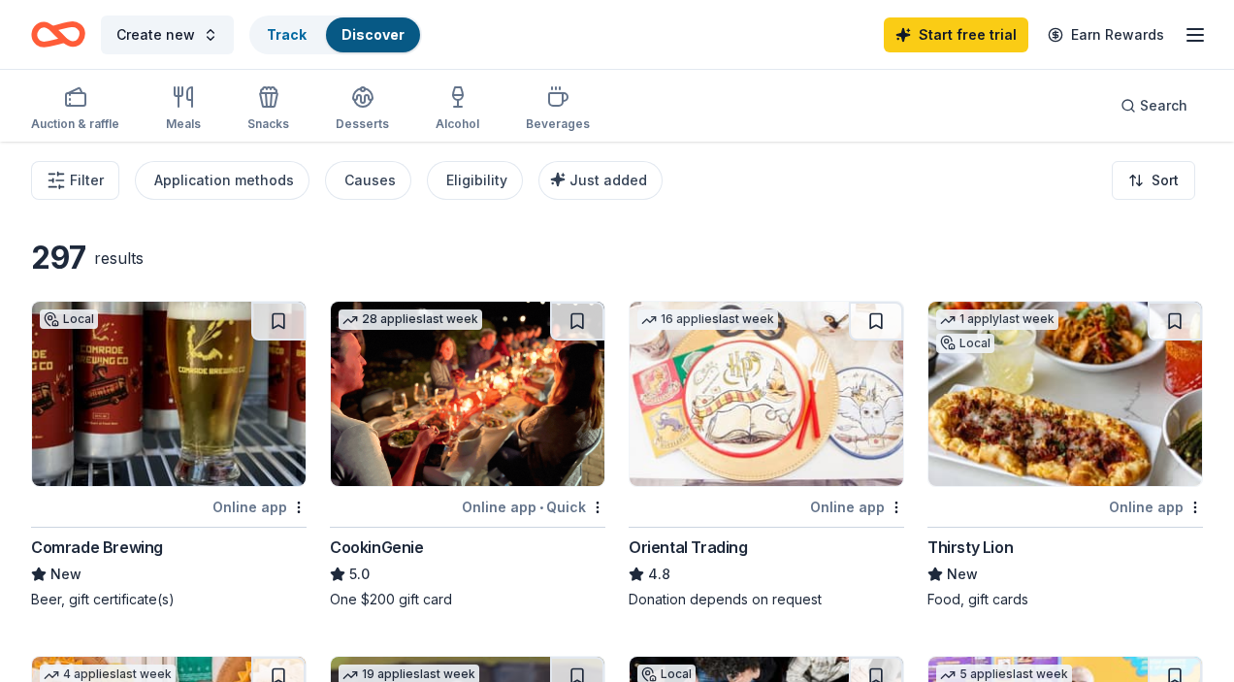
click at [1193, 38] on icon "button" at bounding box center [1194, 34] width 23 height 23
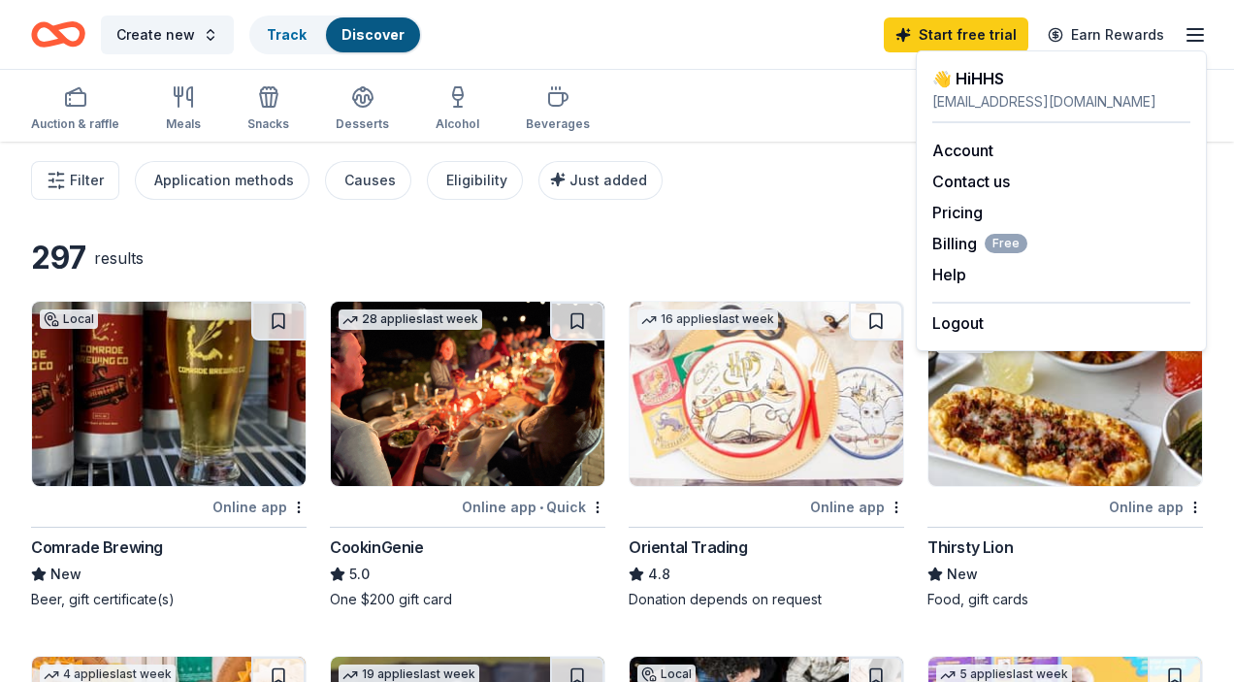
click at [783, 48] on div "Create new Track Discover Start free trial Earn Rewards" at bounding box center [617, 35] width 1172 height 46
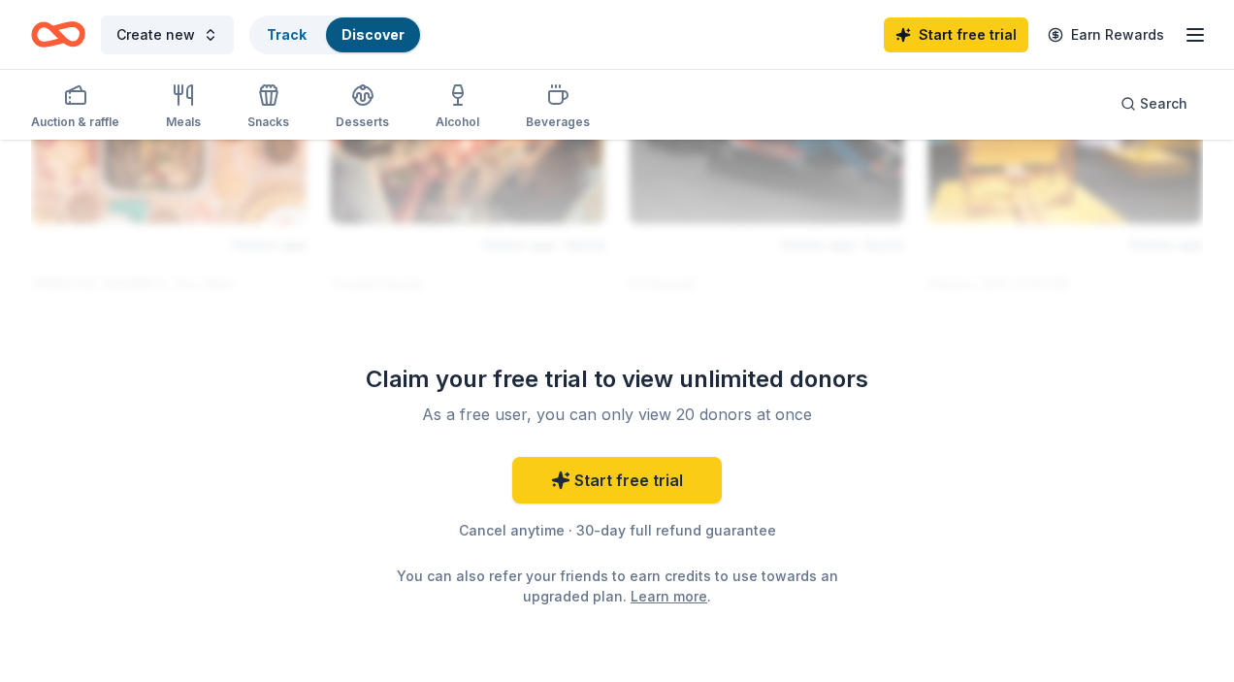
scroll to position [2148, 0]
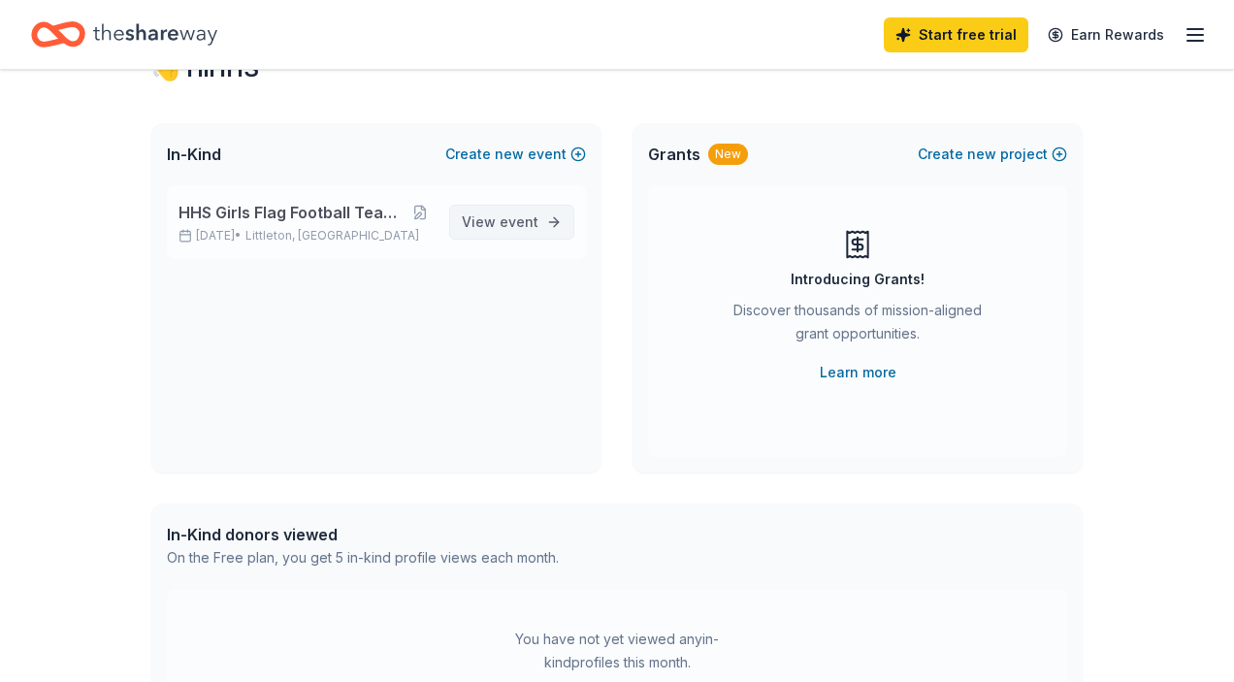
scroll to position [23, 0]
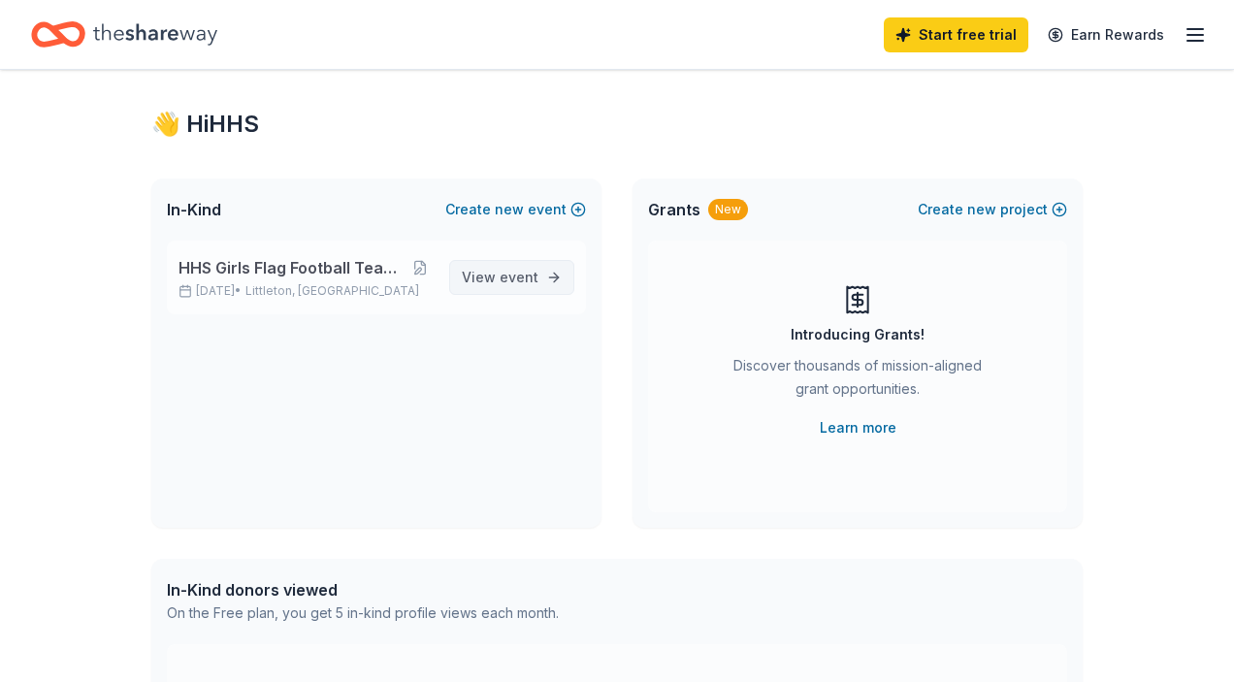
click at [525, 274] on span "event" at bounding box center [519, 277] width 39 height 16
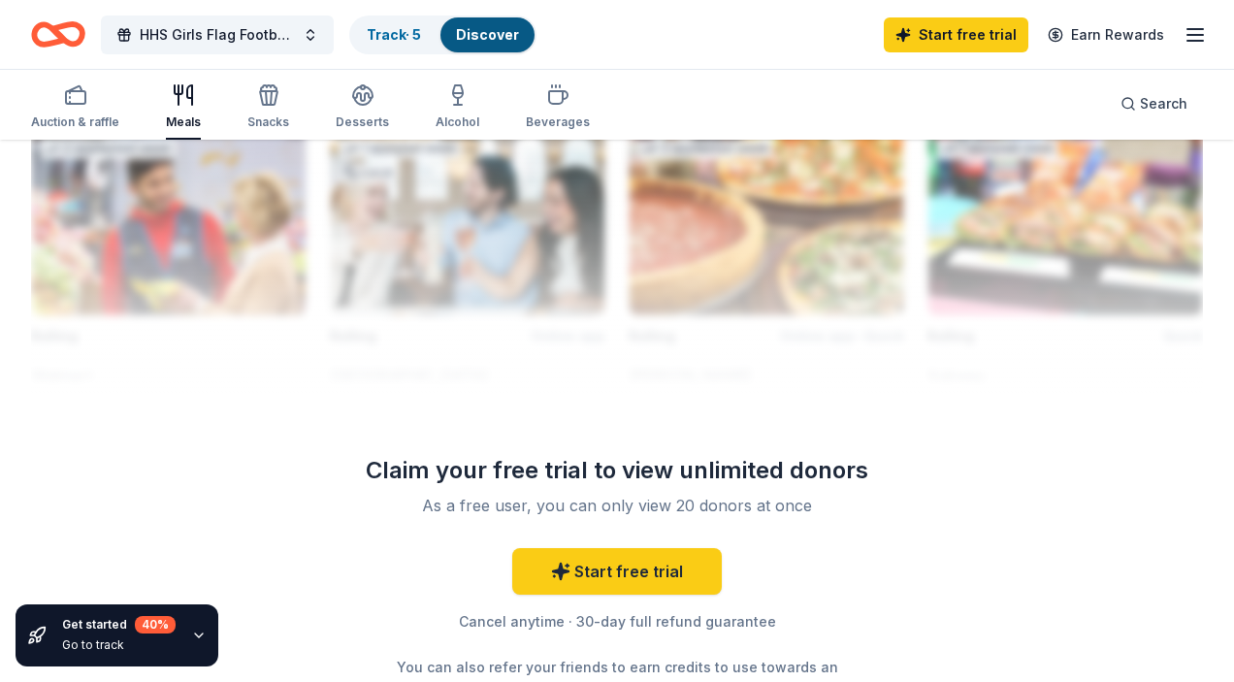
scroll to position [2061, 0]
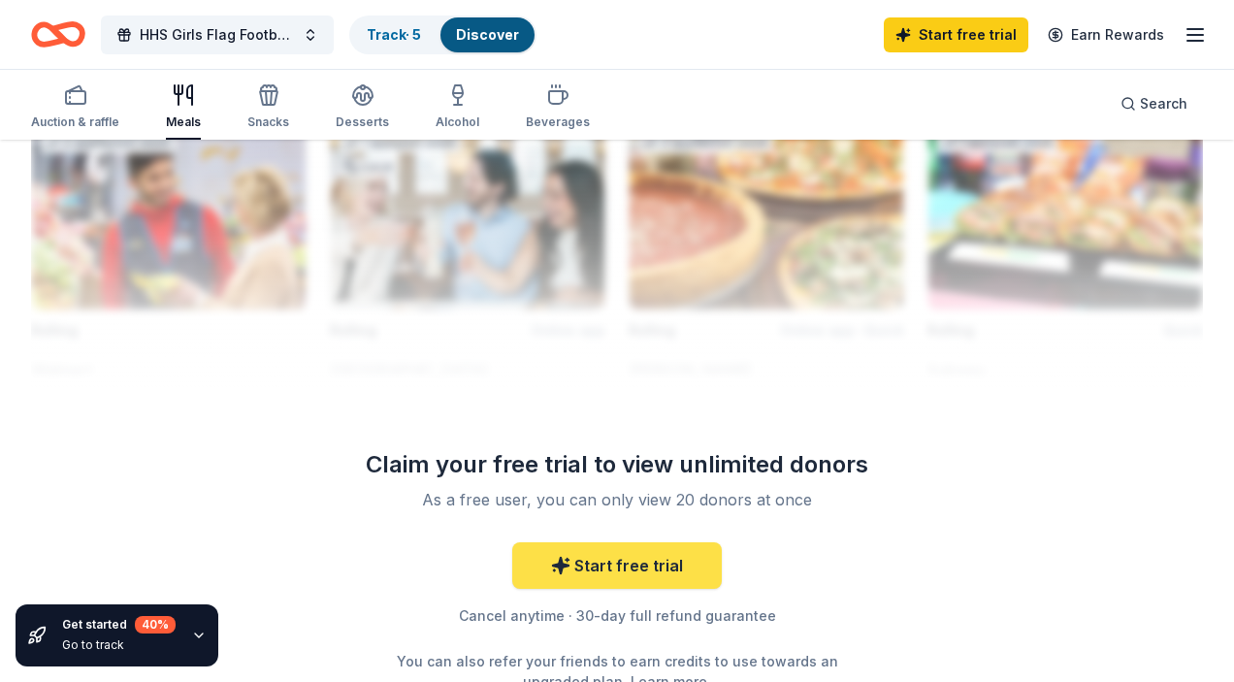
click at [652, 567] on link "Start free trial" at bounding box center [617, 565] width 210 height 47
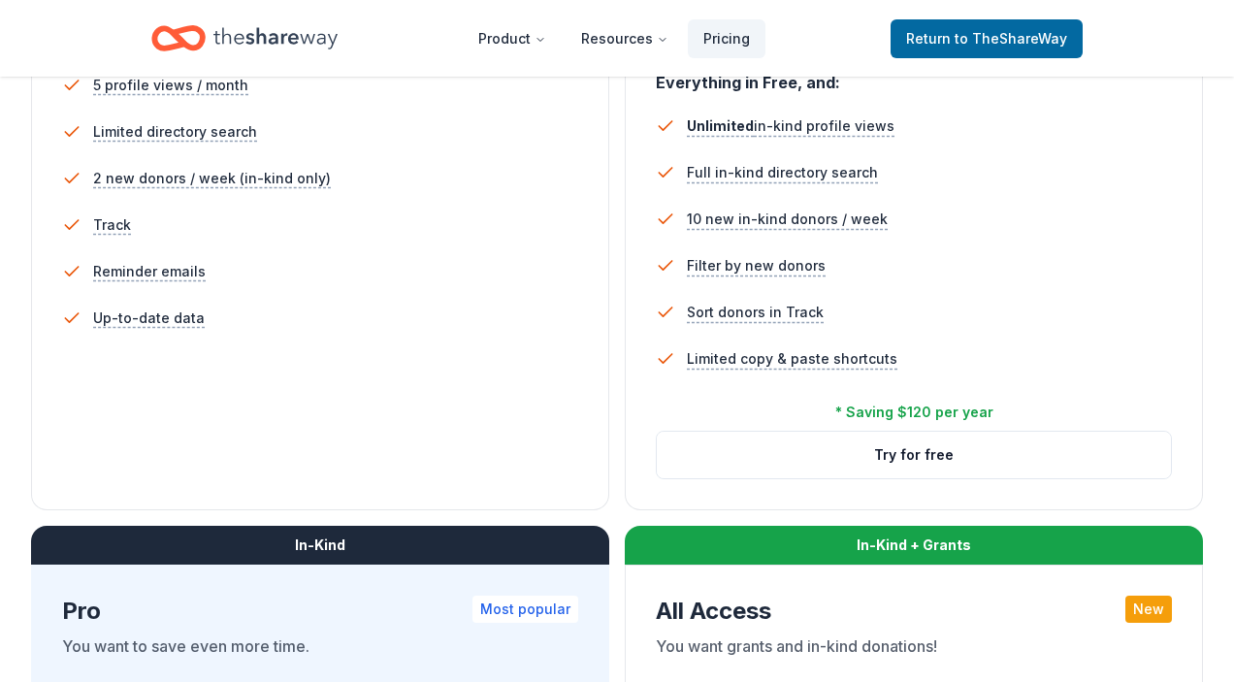
scroll to position [608, 0]
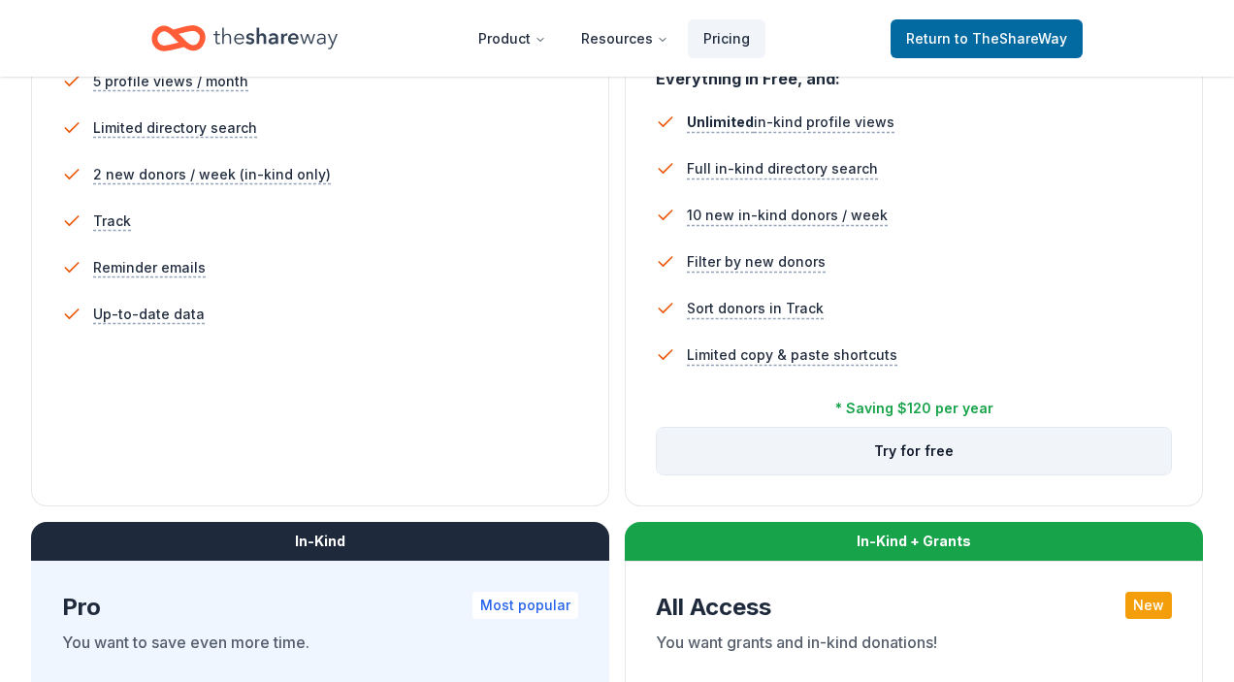
click at [908, 459] on button "Try for free" at bounding box center [914, 451] width 514 height 47
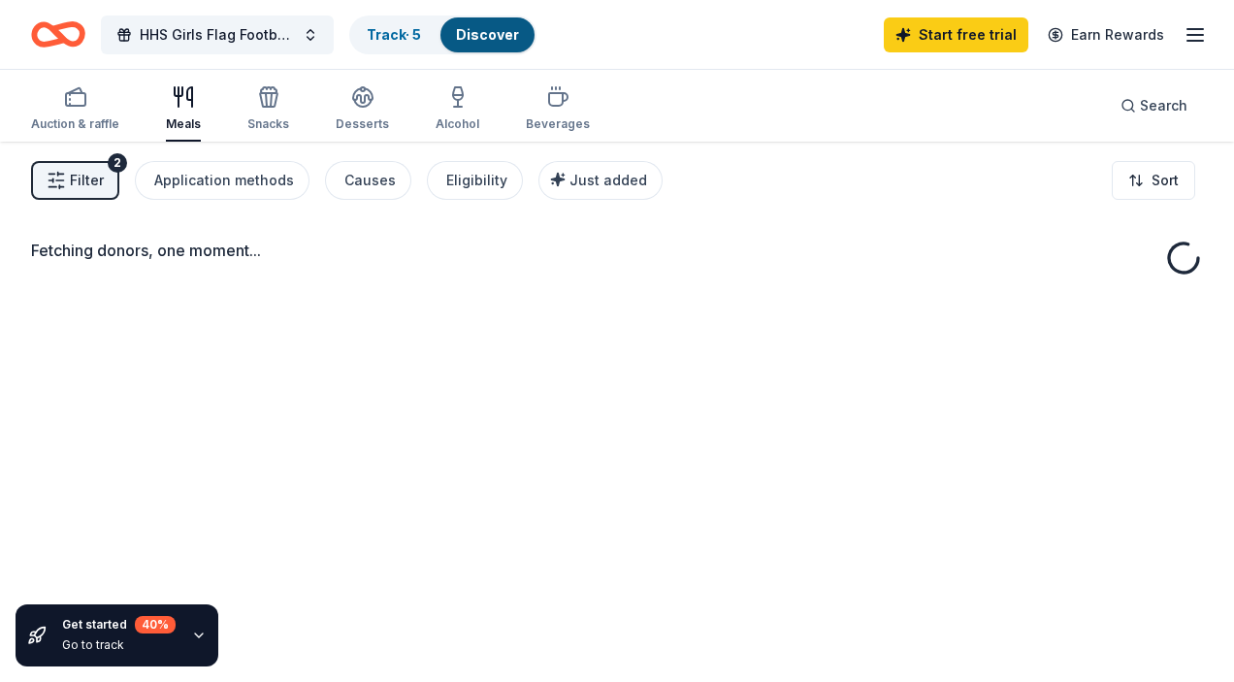
click at [1195, 37] on icon "button" at bounding box center [1194, 34] width 23 height 23
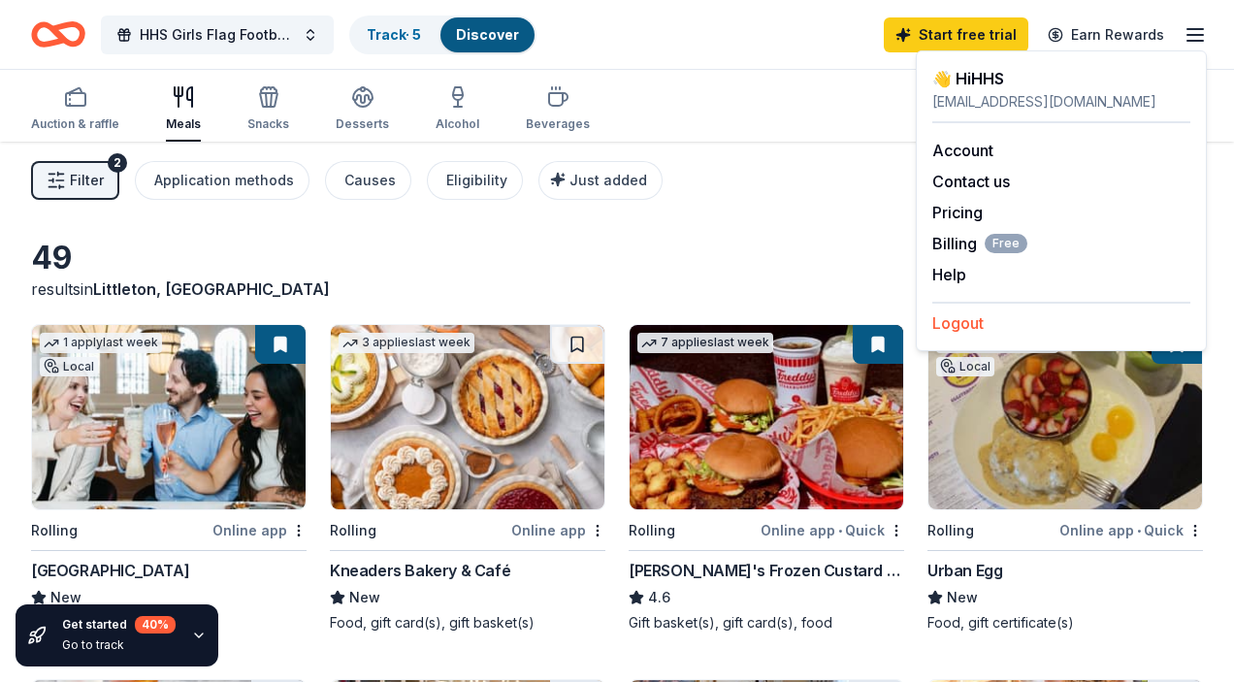
click at [965, 311] on button "Logout" at bounding box center [957, 322] width 51 height 23
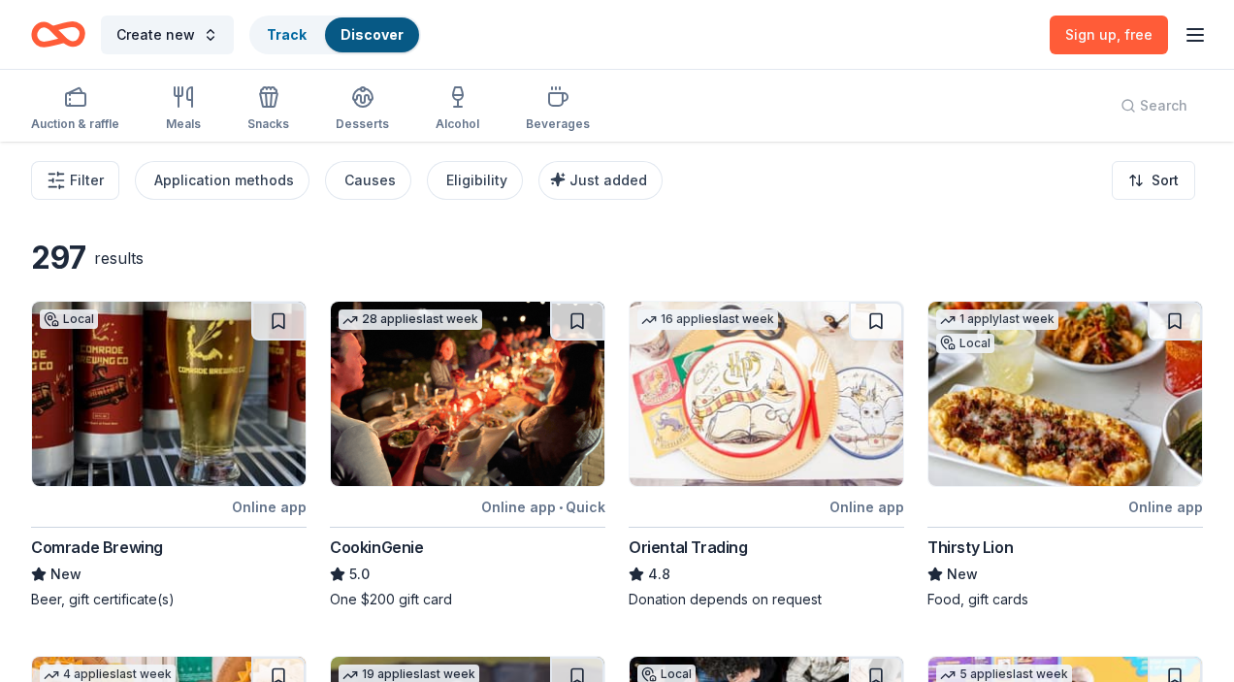
click at [1194, 37] on icon "button" at bounding box center [1194, 34] width 23 height 23
click at [951, 186] on button "Log in" at bounding box center [954, 188] width 45 height 23
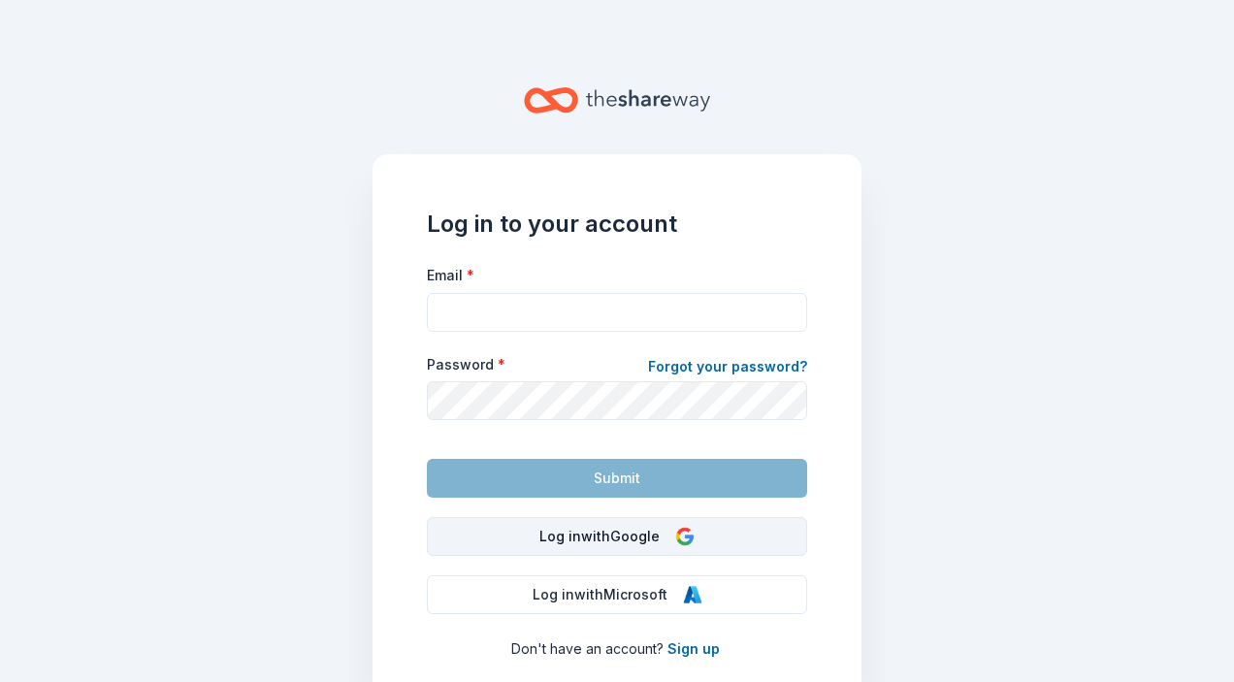
click at [685, 535] on img at bounding box center [684, 536] width 19 height 19
